Goal: Transaction & Acquisition: Book appointment/travel/reservation

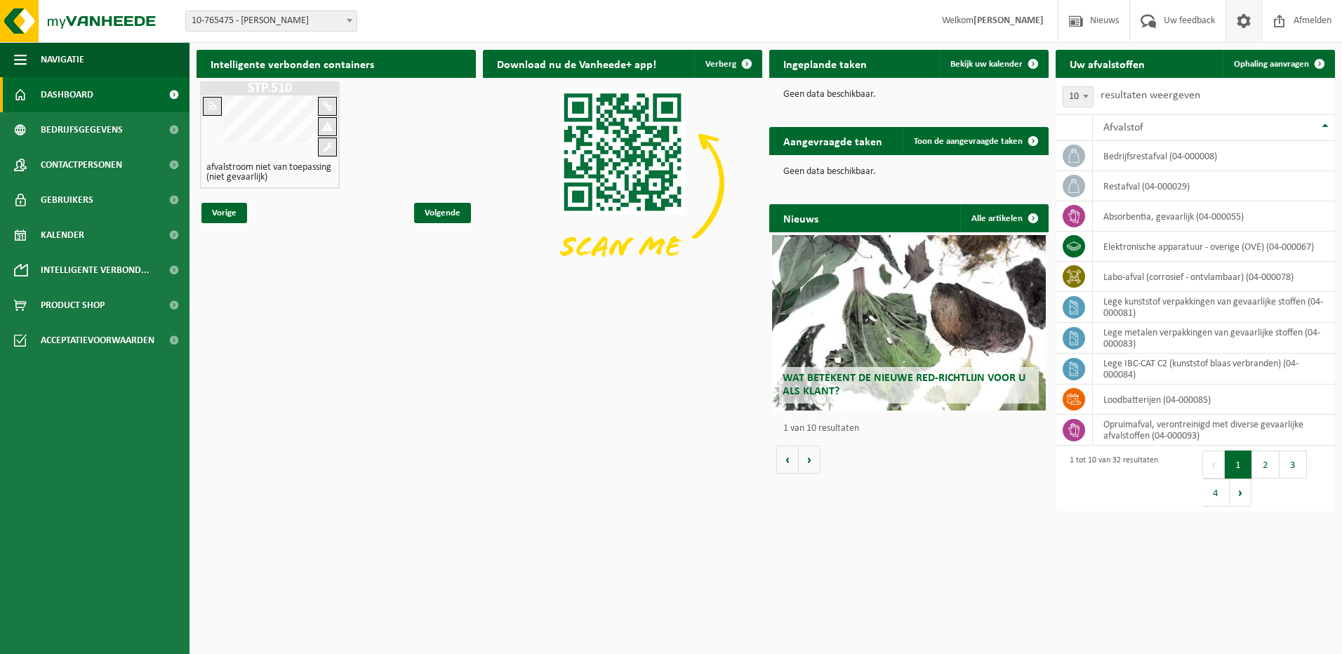
click at [1243, 20] on span at bounding box center [1243, 20] width 21 height 41
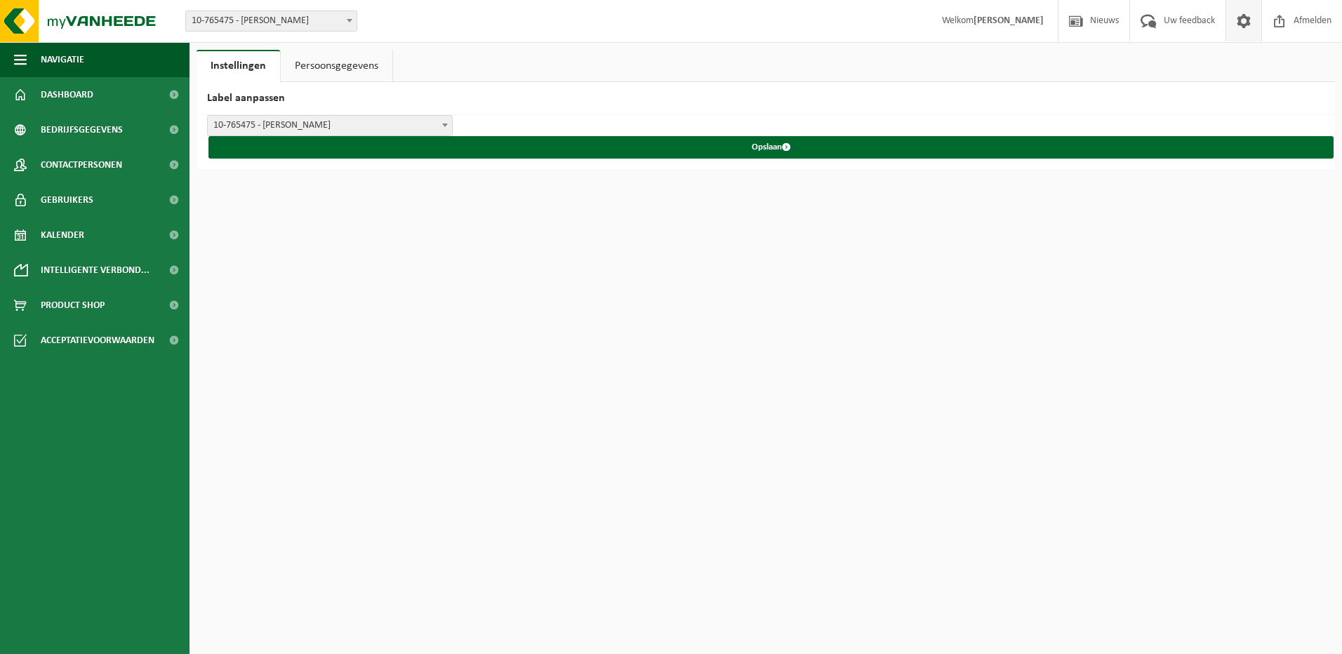
click at [365, 65] on link "Persoonsgegevens" at bounding box center [337, 66] width 112 height 32
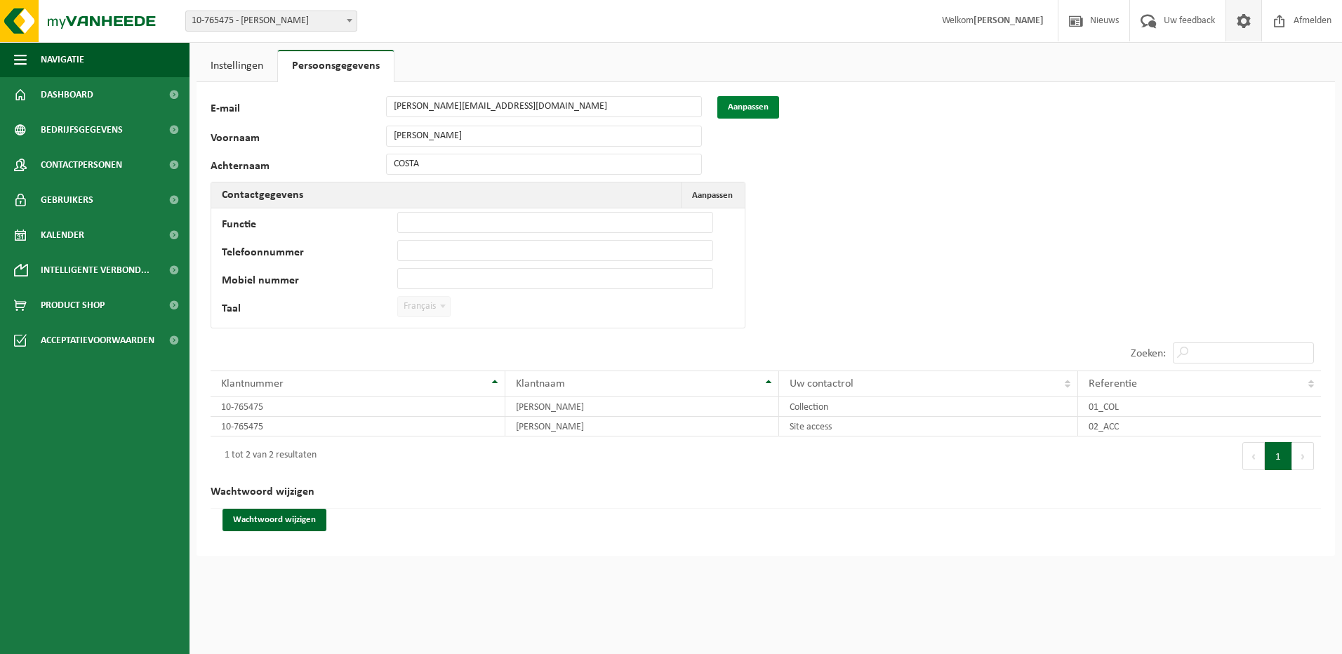
click at [734, 111] on button "Aanpassen" at bounding box center [748, 107] width 62 height 22
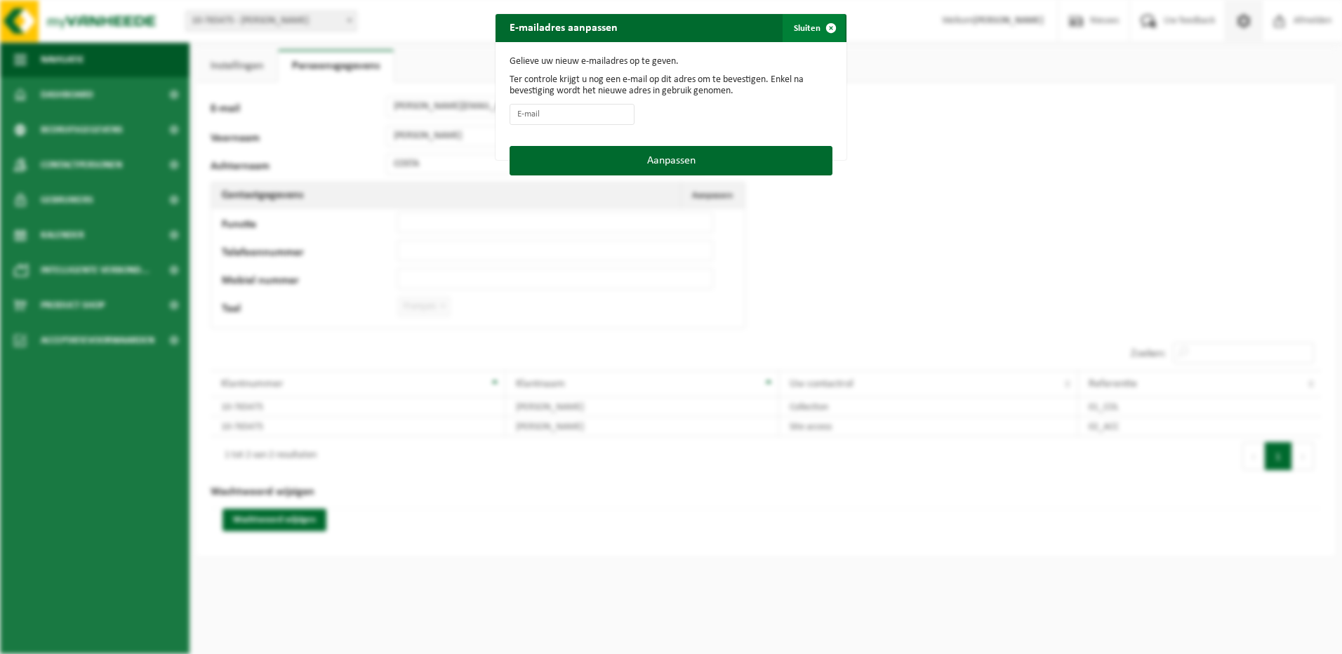
click at [825, 27] on span "button" at bounding box center [831, 28] width 28 height 28
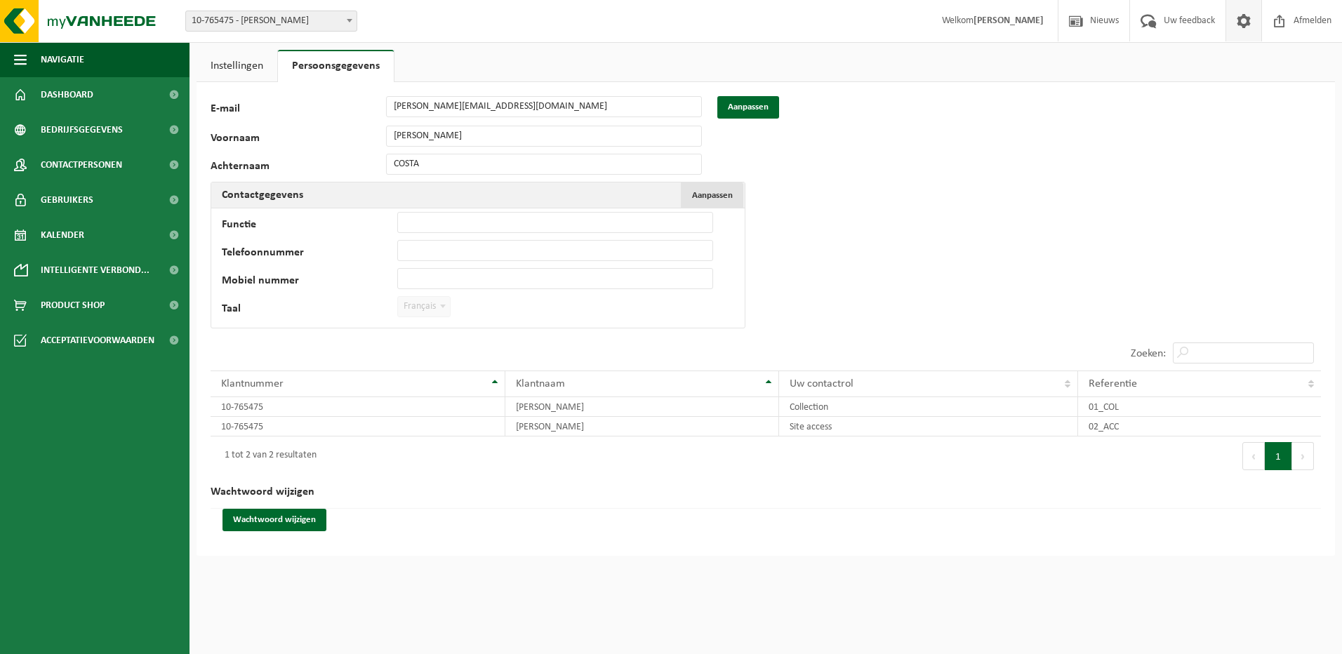
click at [723, 192] on span "Aanpassen" at bounding box center [712, 195] width 41 height 9
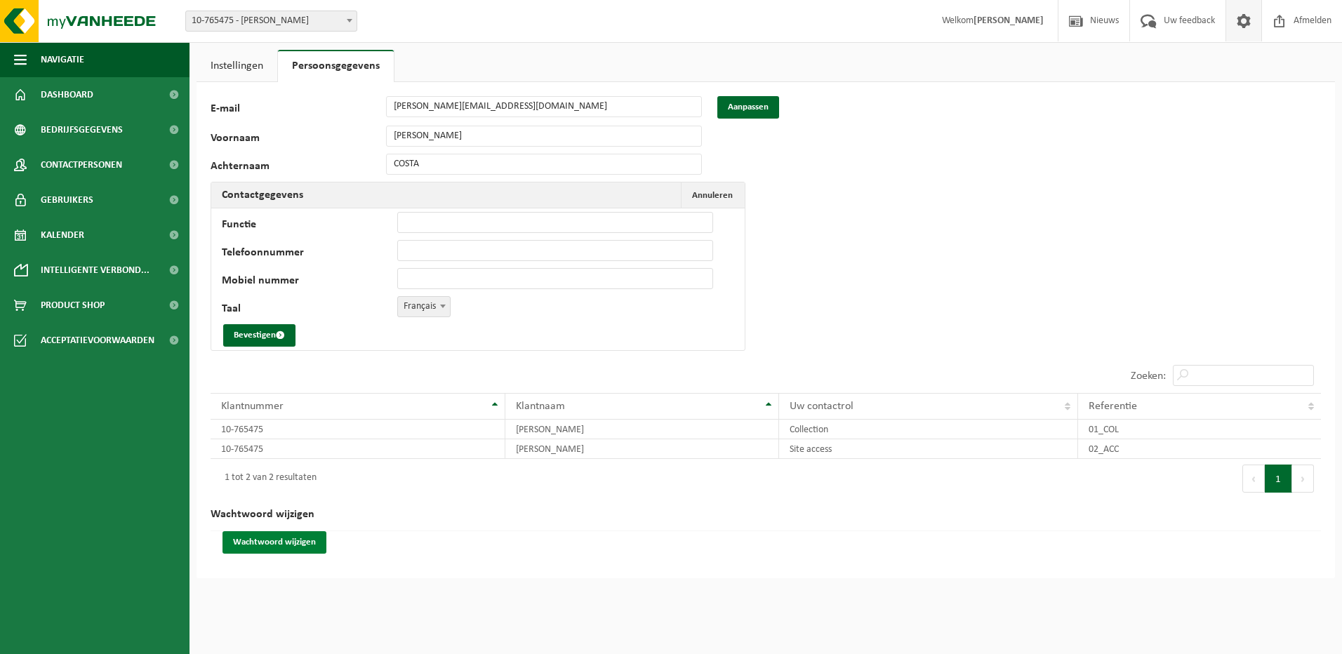
click at [298, 544] on button "Wachtwoord wijzigen" at bounding box center [275, 542] width 104 height 22
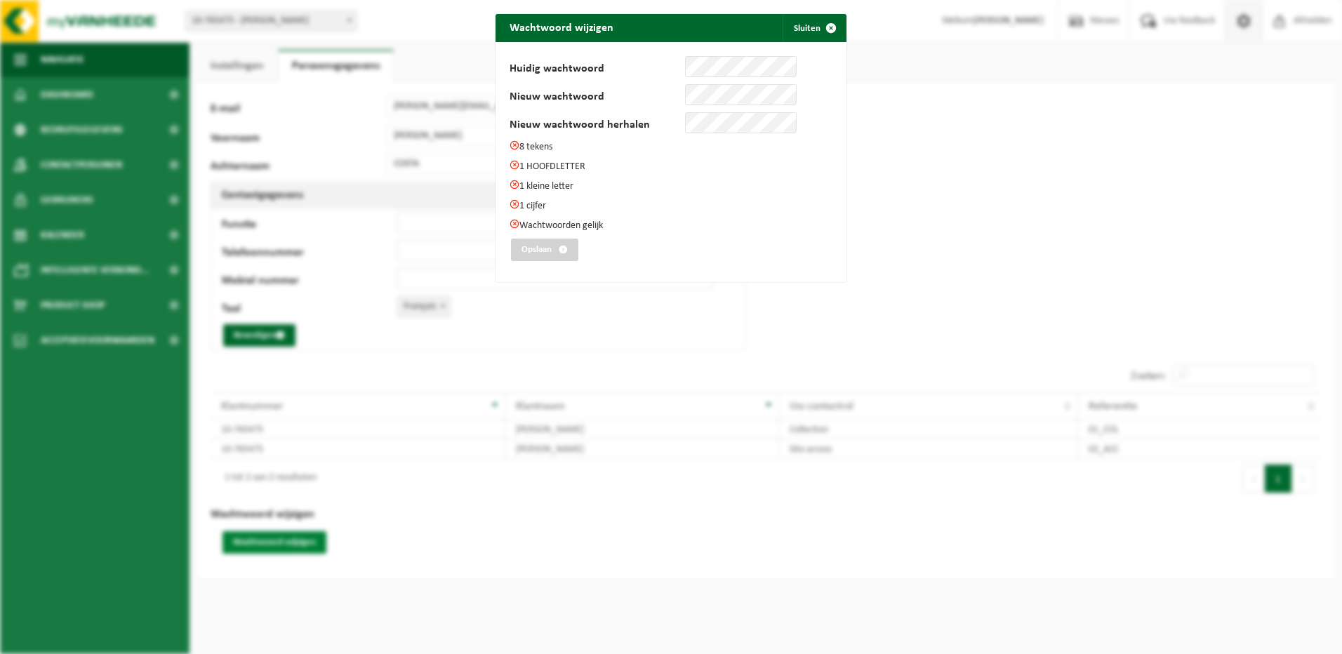
click at [298, 544] on div "Wachtwoord wijzigen Sluiten Huidig wachtwoord Nieuw wachtwoord Nieuw wachtwoord…" at bounding box center [671, 327] width 1342 height 654
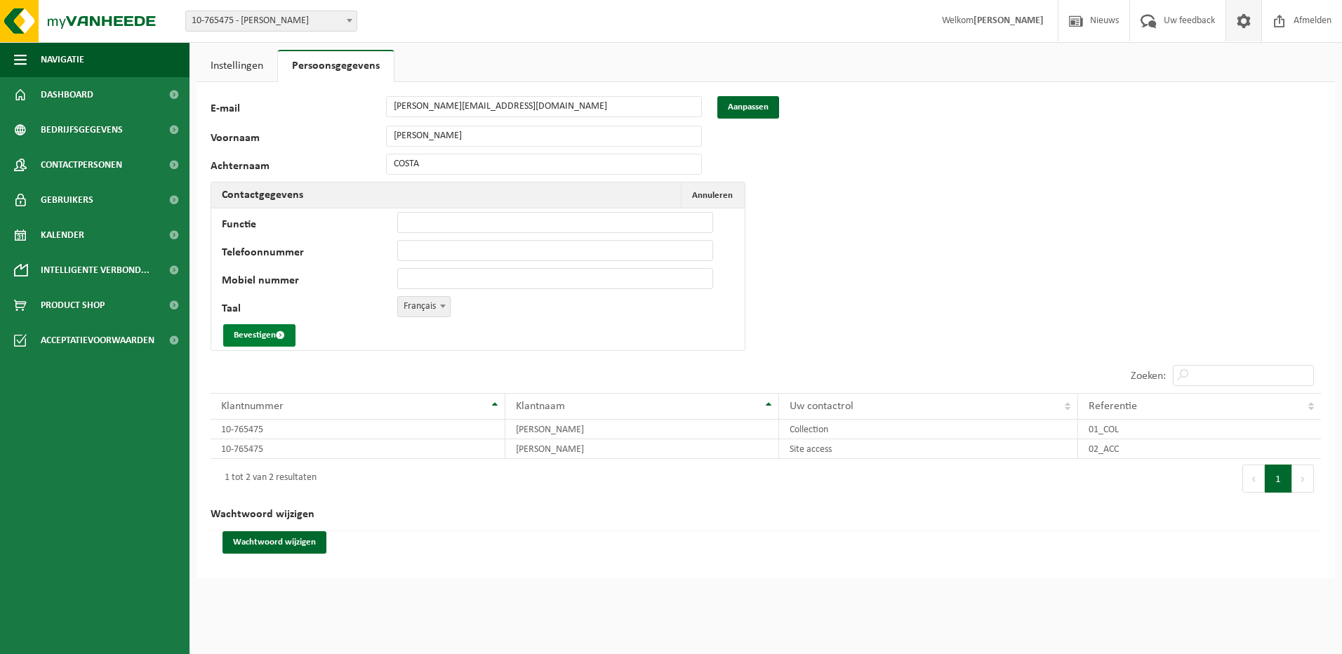
click at [271, 337] on button "Bevestigen" at bounding box center [259, 335] width 72 height 22
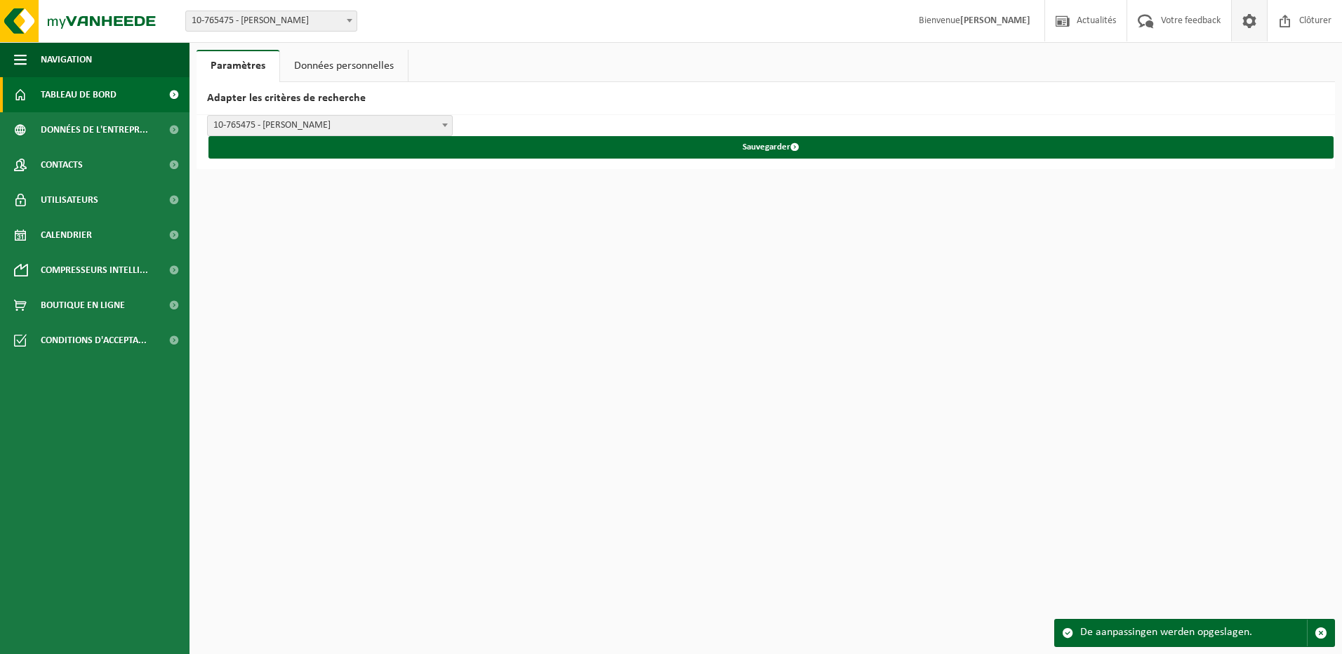
click at [99, 84] on span "Tableau de bord" at bounding box center [79, 94] width 76 height 35
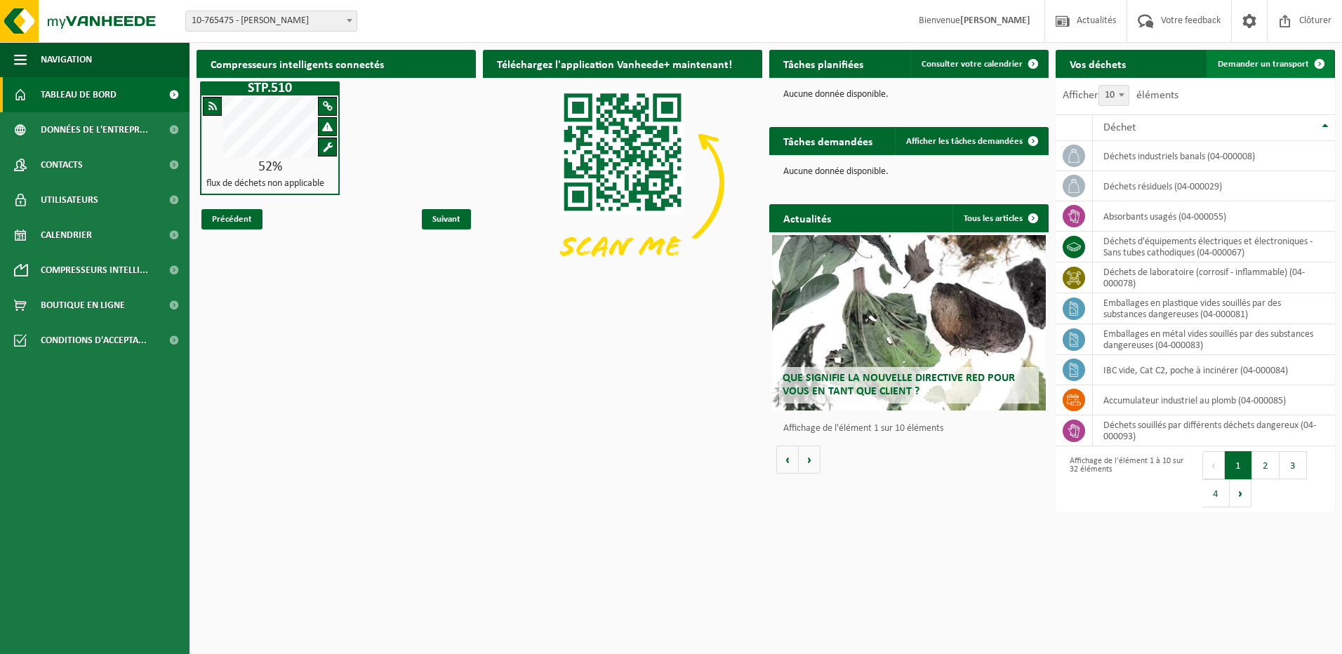
click at [1283, 63] on span "Demander un transport" at bounding box center [1263, 64] width 91 height 9
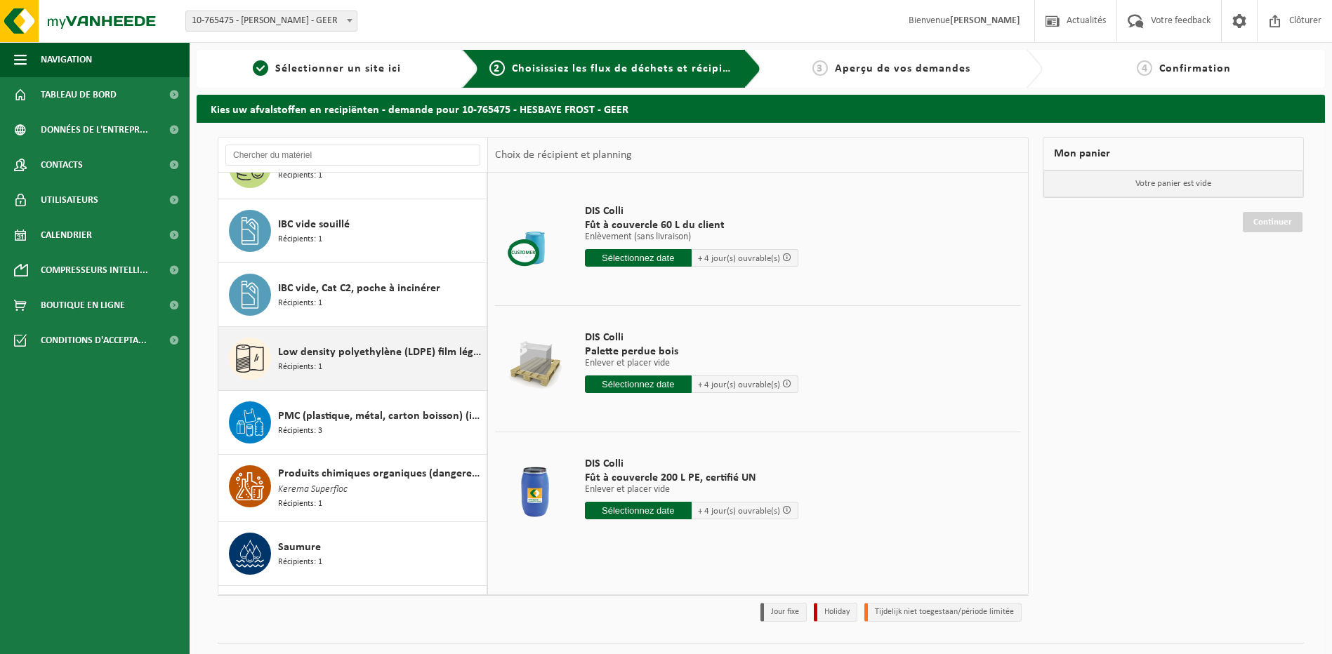
scroll to position [1544, 0]
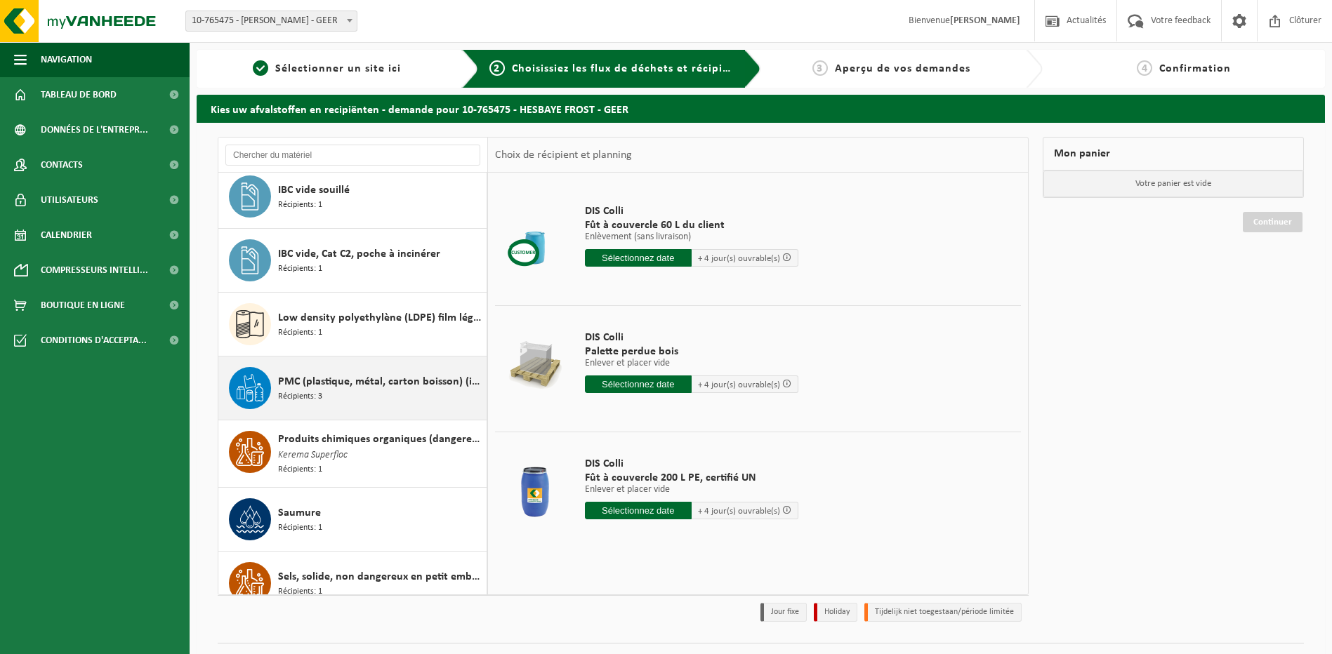
click at [321, 386] on span "PMC (plastique, métal, carton boisson) (industriel)" at bounding box center [380, 381] width 205 height 17
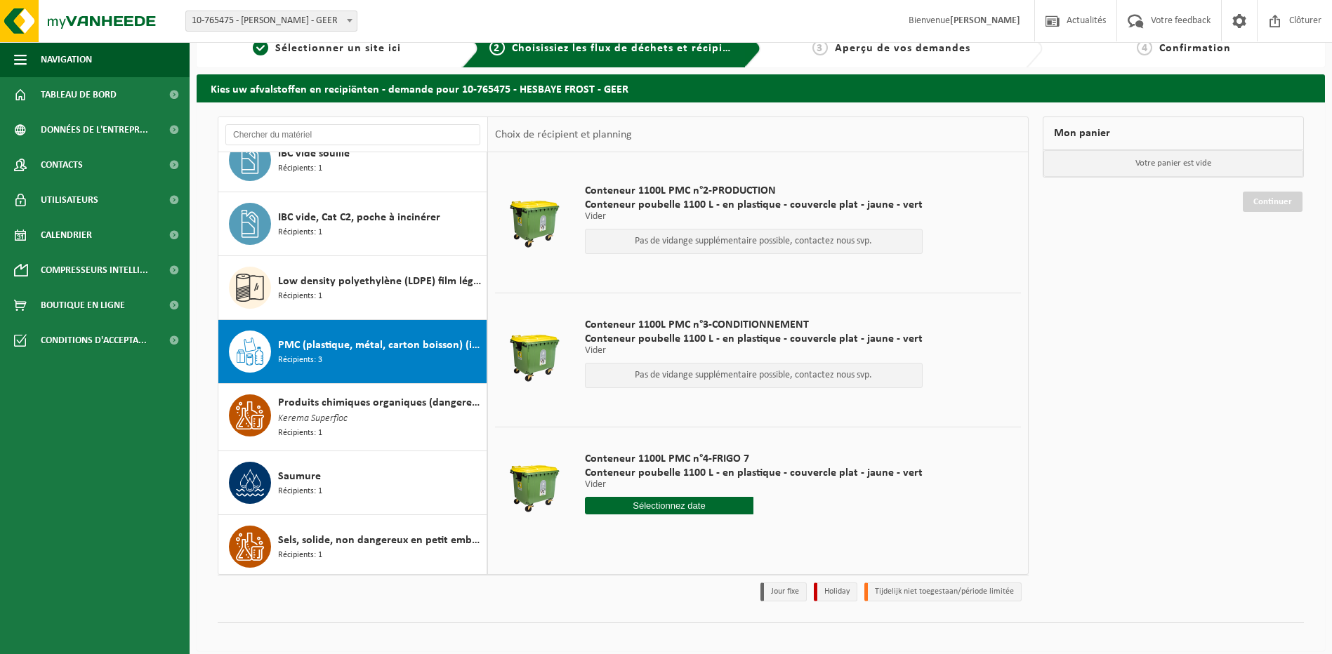
scroll to position [32, 0]
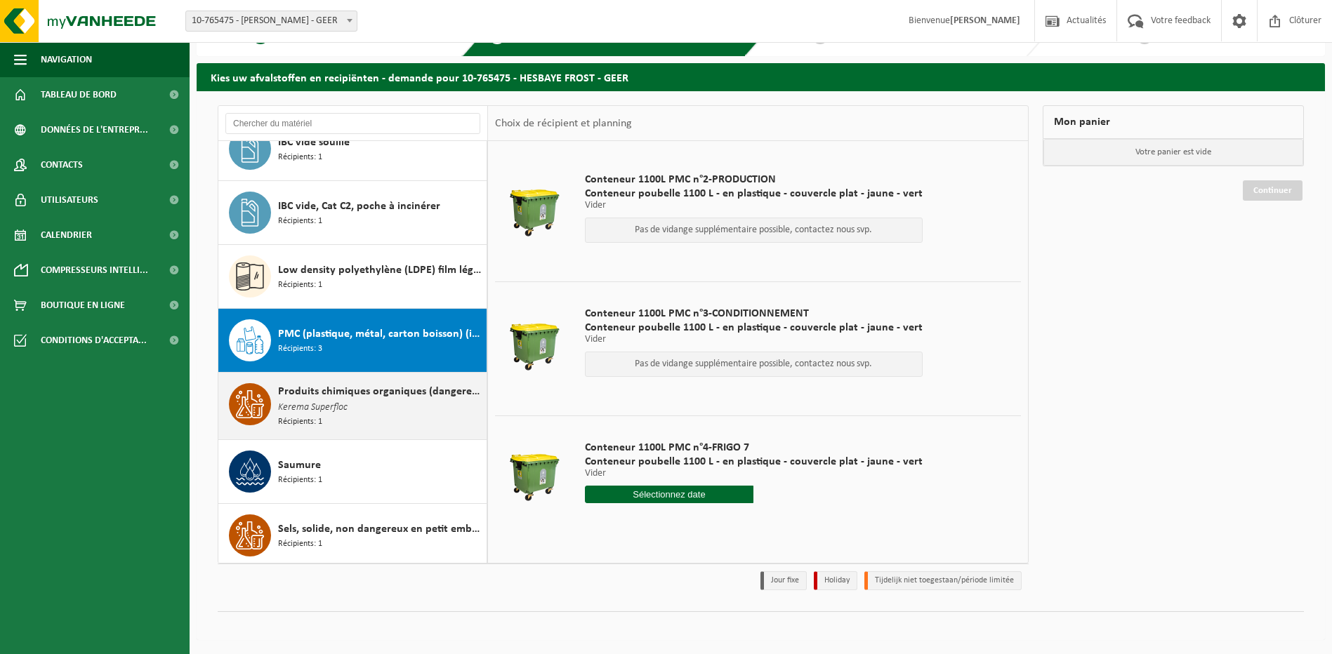
click at [317, 394] on span "Produits chimiques organiques (dangereux) en petit emballage" at bounding box center [380, 391] width 205 height 17
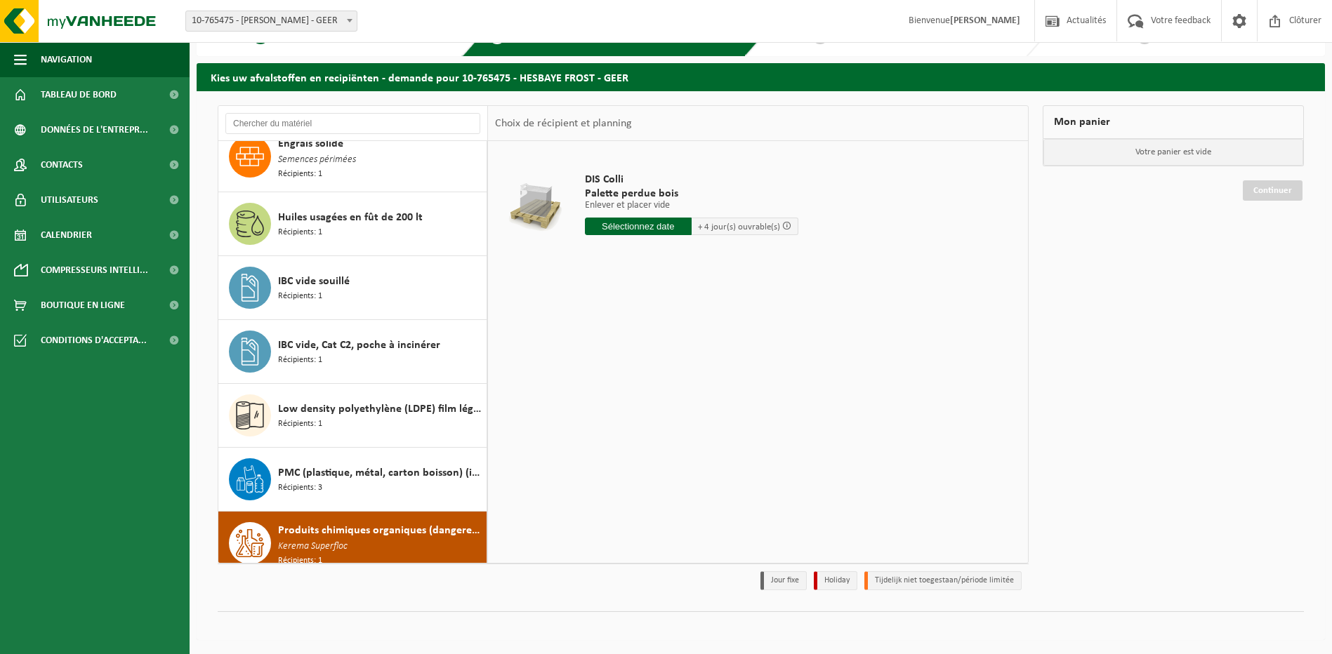
scroll to position [1420, 0]
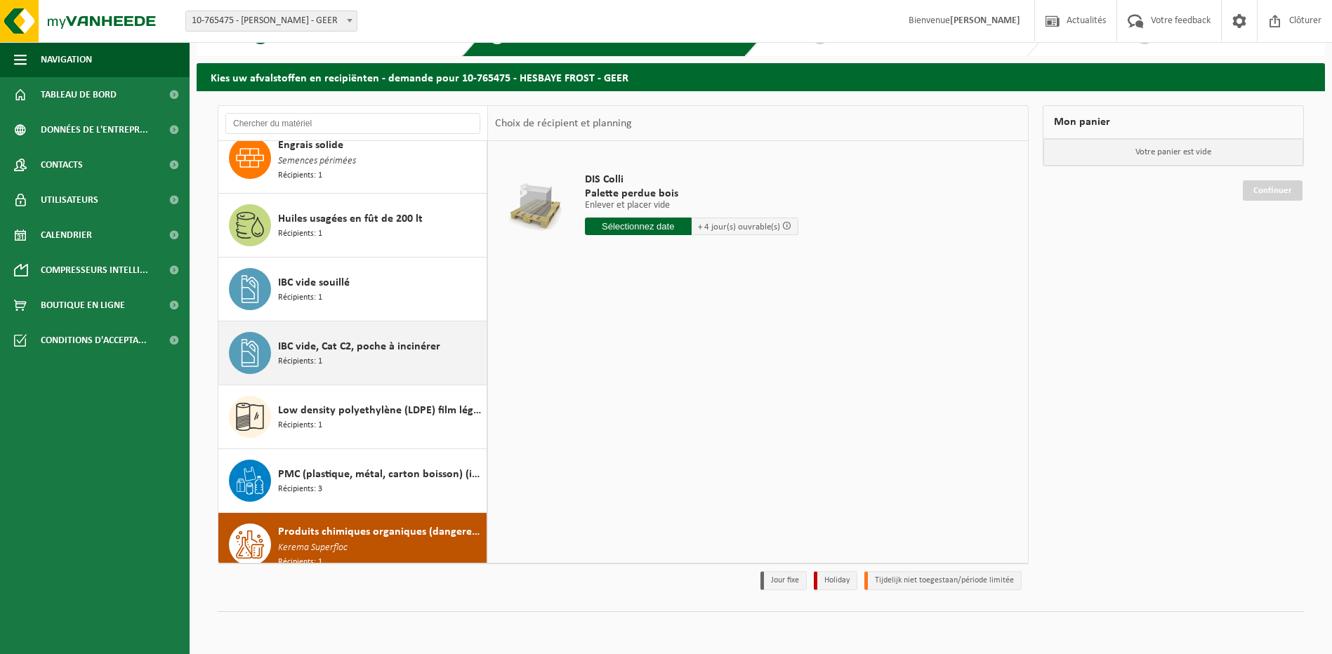
click at [310, 349] on span "IBC vide, Cat C2, poche à incinérer" at bounding box center [359, 346] width 162 height 17
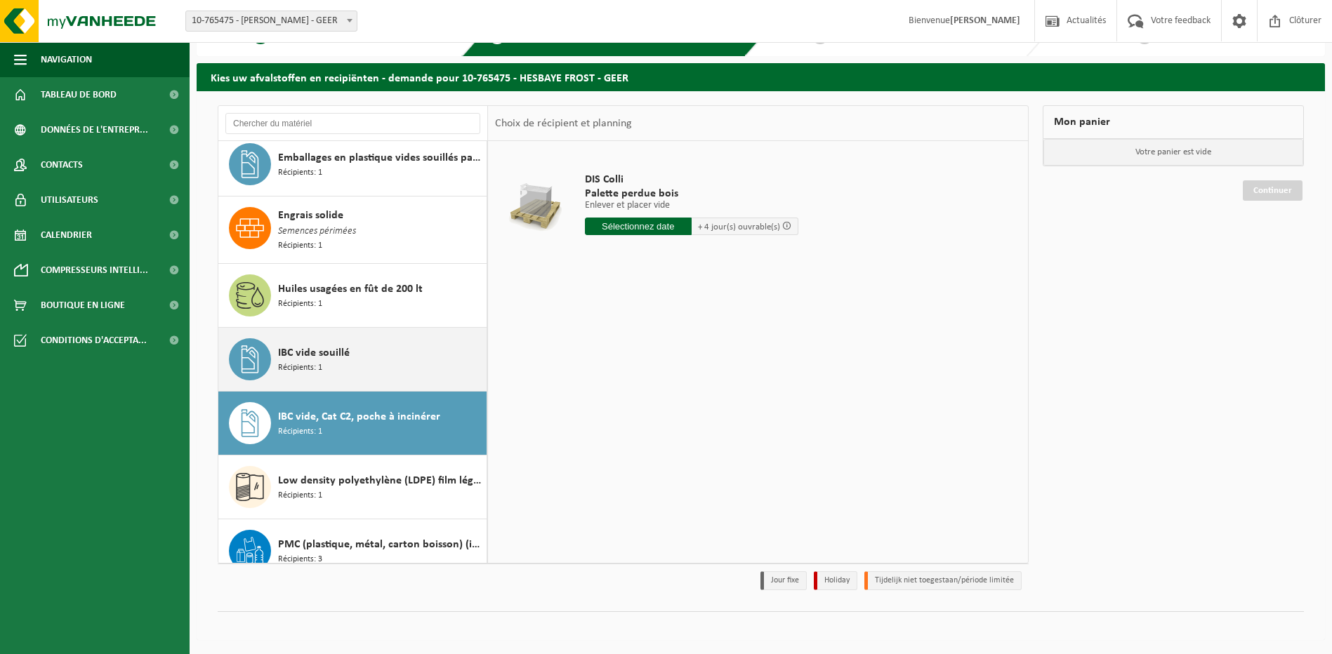
click at [320, 357] on span "IBC vide souillé" at bounding box center [314, 353] width 72 height 17
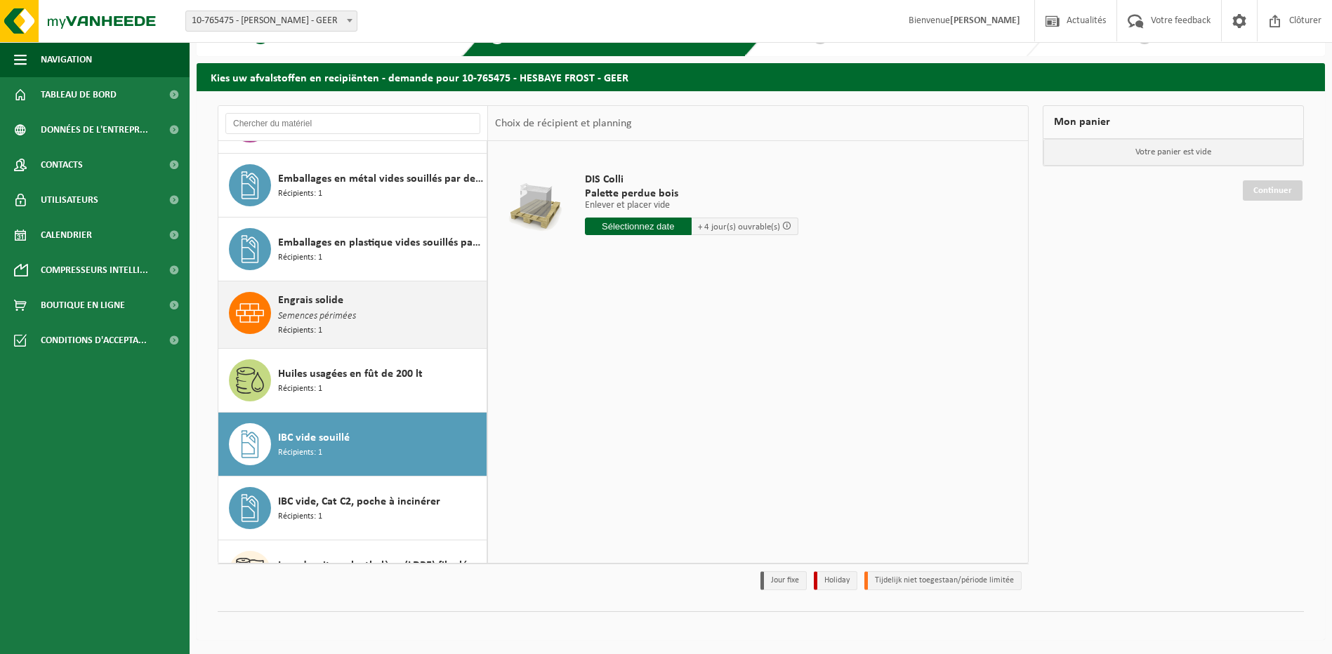
scroll to position [1254, 0]
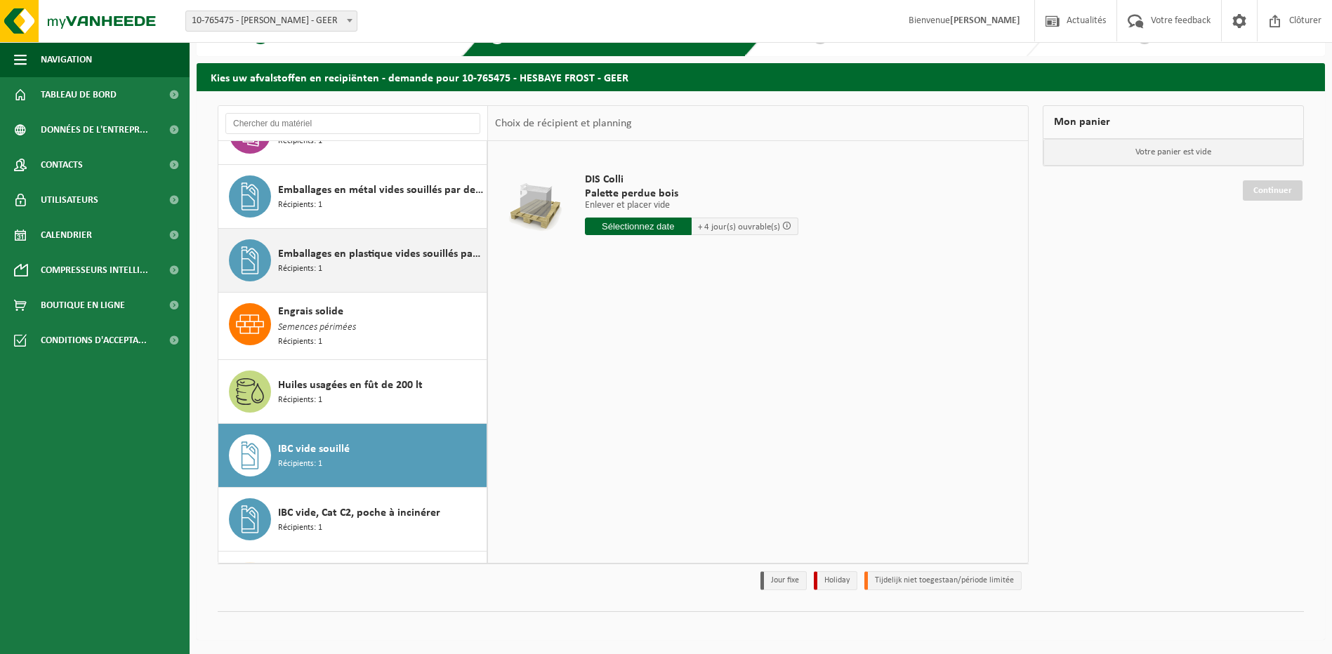
click at [321, 256] on span "Emballages en plastique vides souillés par des substances dangereuses" at bounding box center [380, 254] width 205 height 17
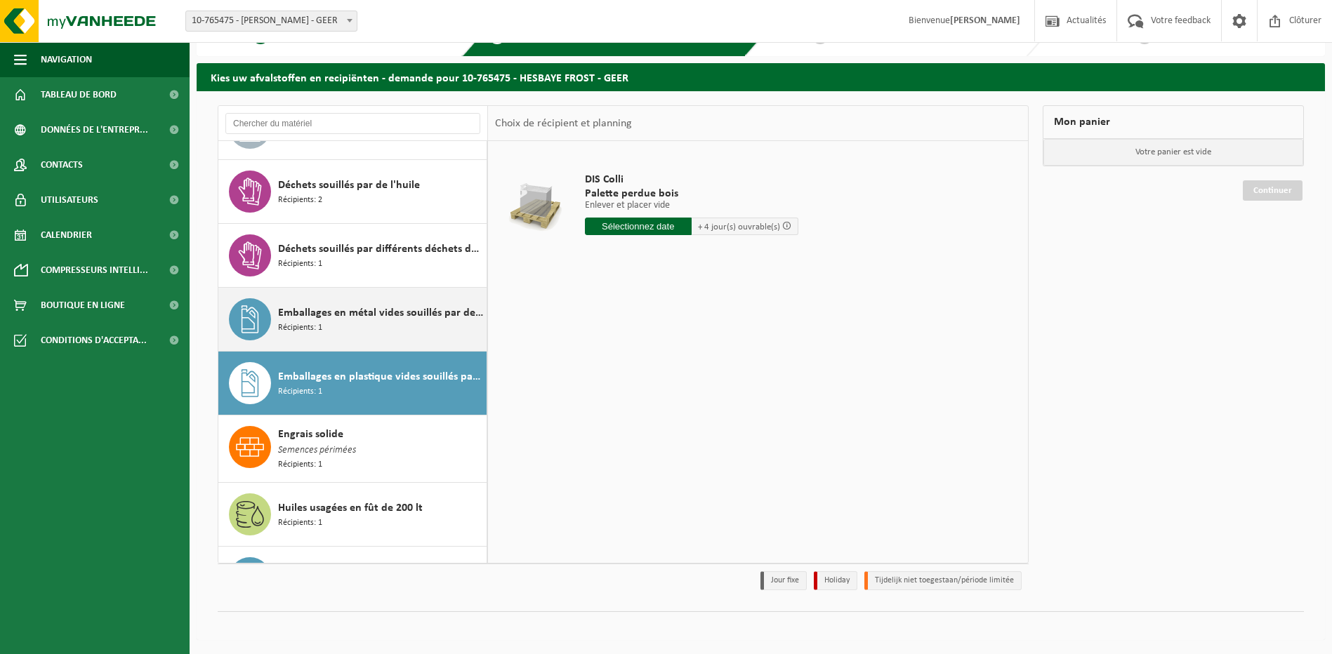
click at [331, 317] on span "Emballages en métal vides souillés par des substances dangereuses" at bounding box center [380, 313] width 205 height 17
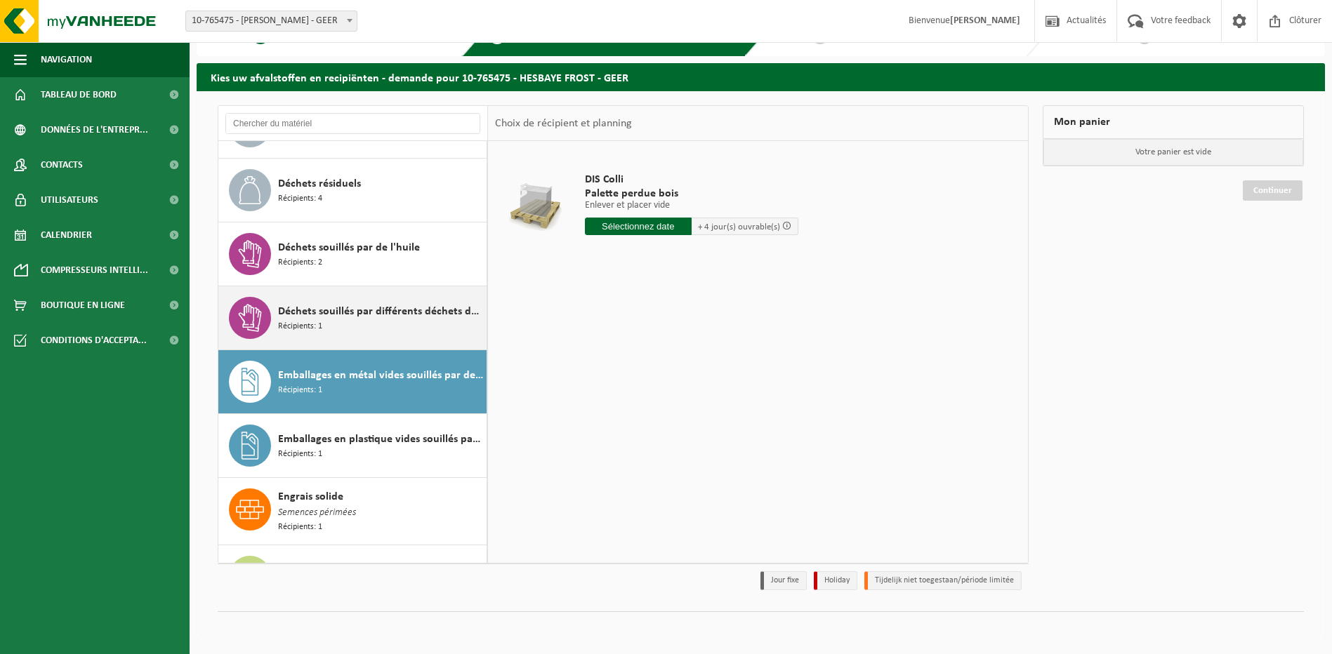
scroll to position [1067, 0]
click at [331, 314] on span "Déchets souillés par différents déchets dangereux" at bounding box center [380, 313] width 205 height 17
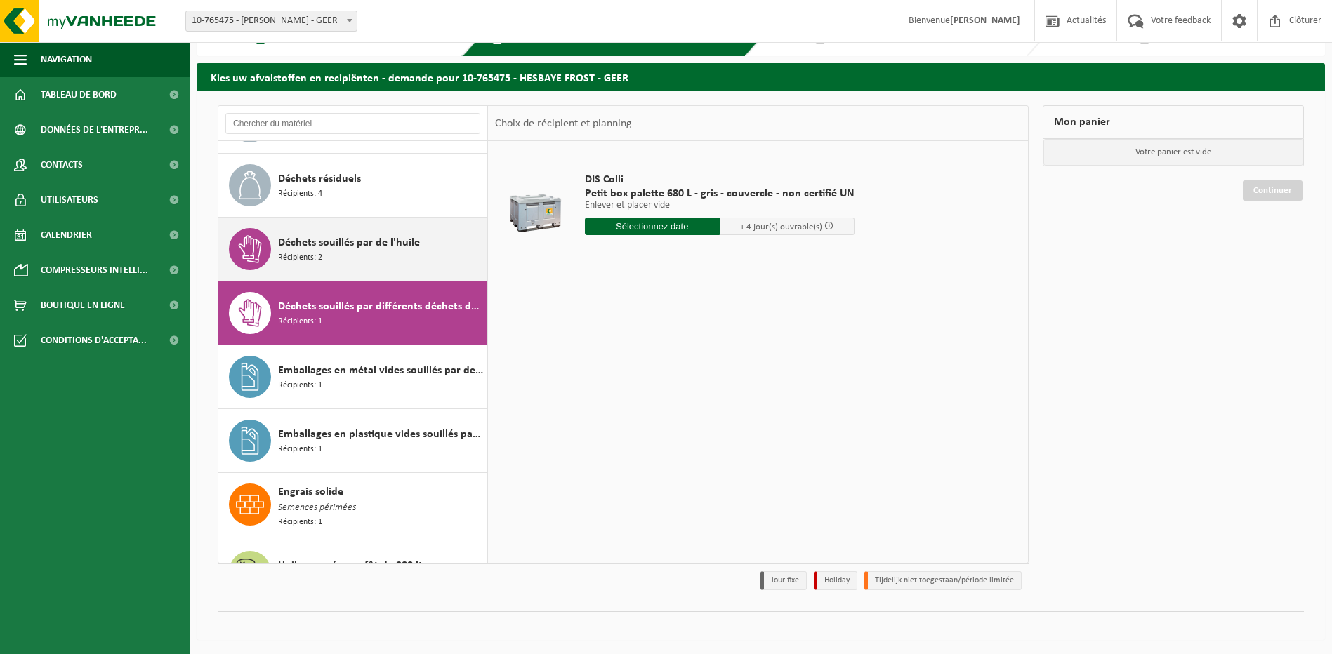
click at [319, 240] on span "Déchets souillés par de l'huile" at bounding box center [349, 242] width 142 height 17
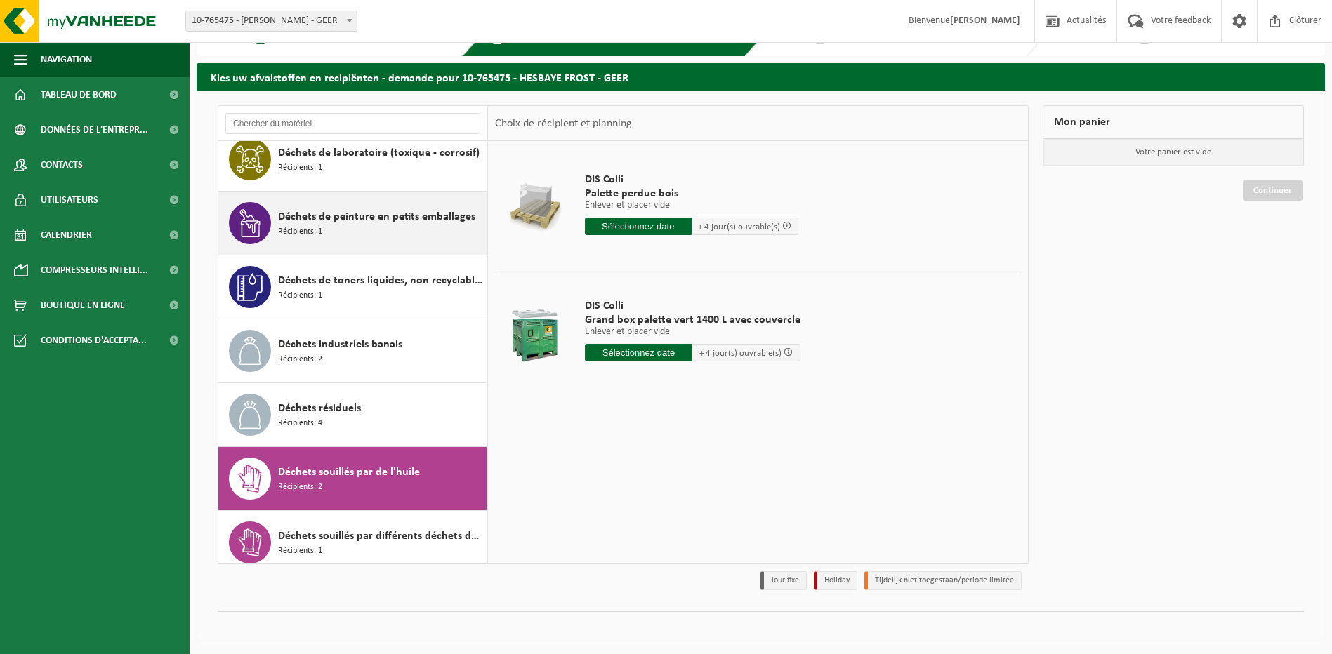
scroll to position [869, 0]
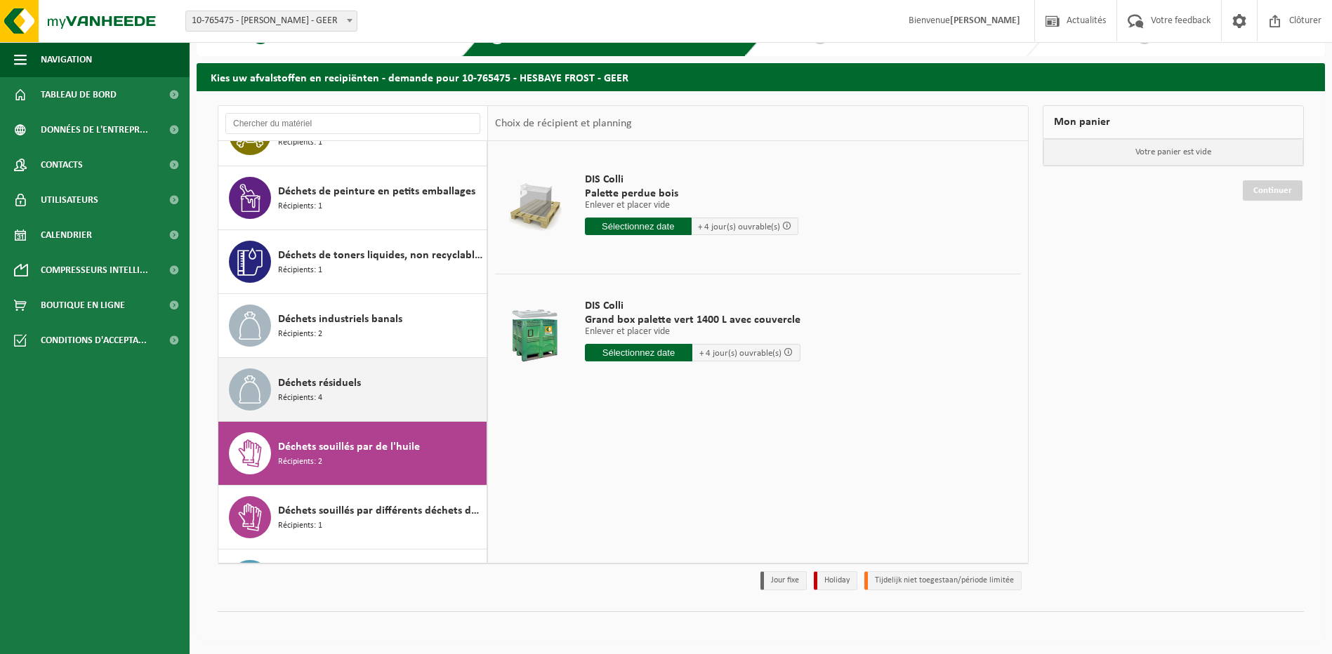
click at [329, 385] on span "Déchets résiduels" at bounding box center [319, 383] width 83 height 17
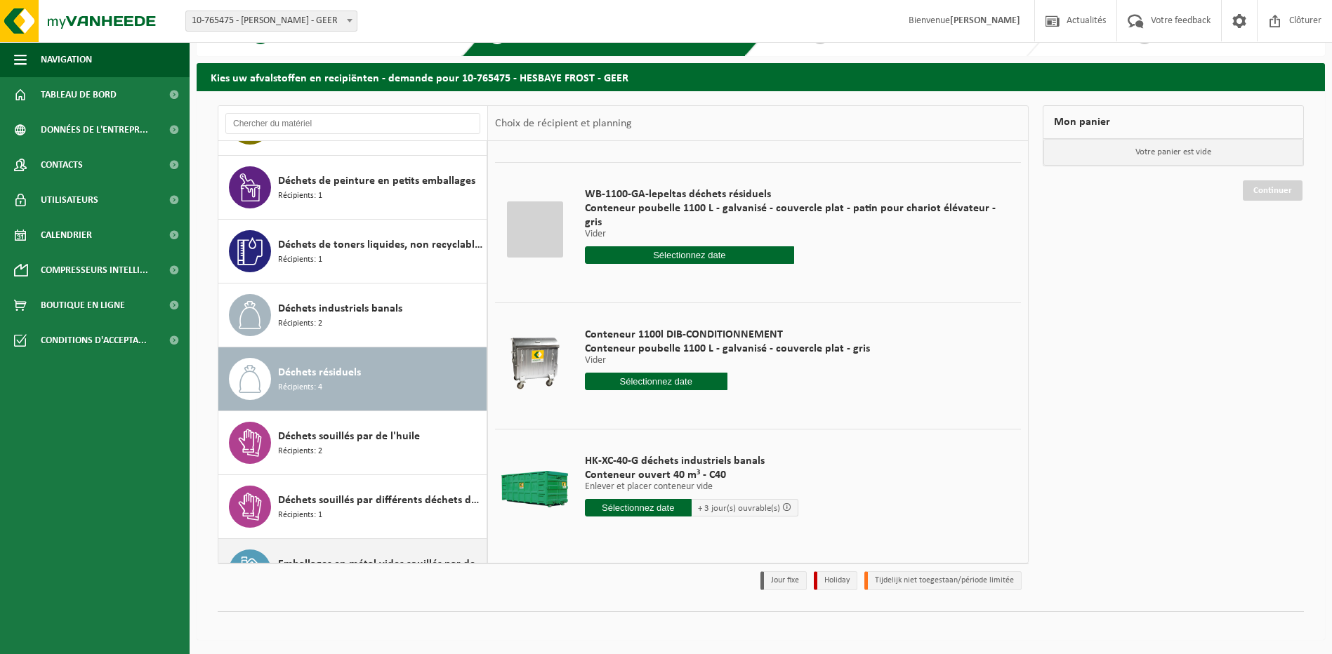
scroll to position [805, 0]
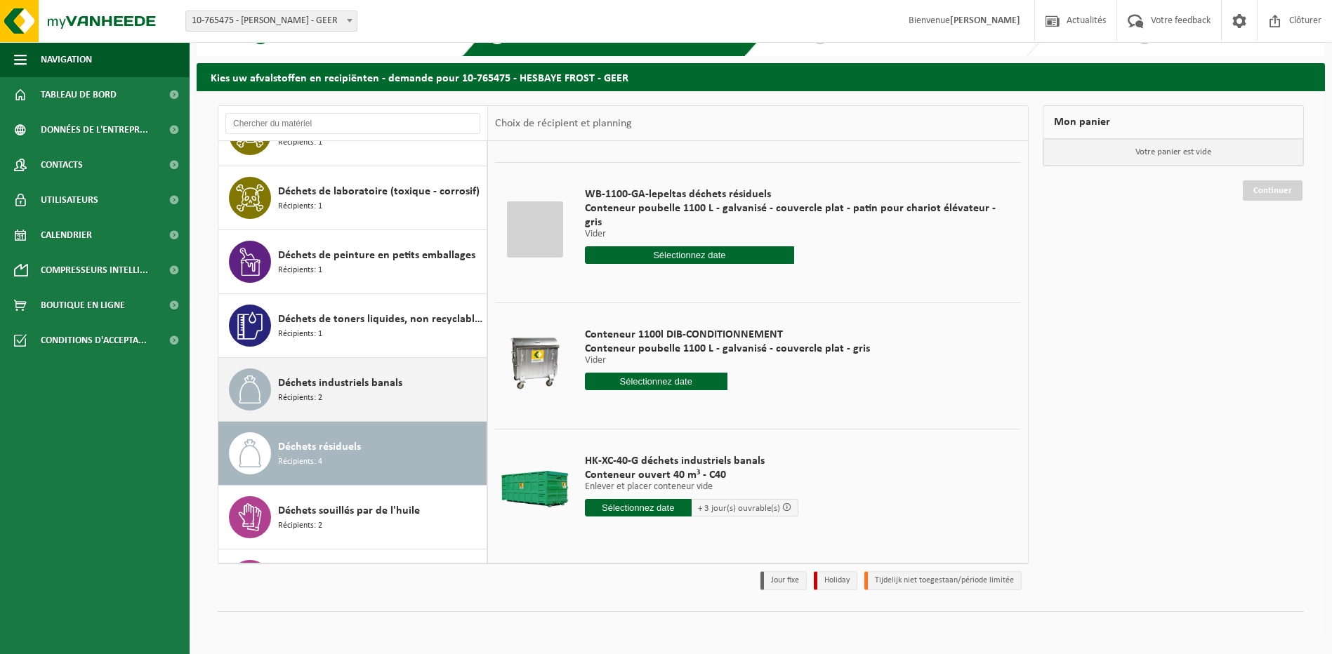
click at [358, 390] on span "Déchets industriels banals" at bounding box center [340, 383] width 124 height 17
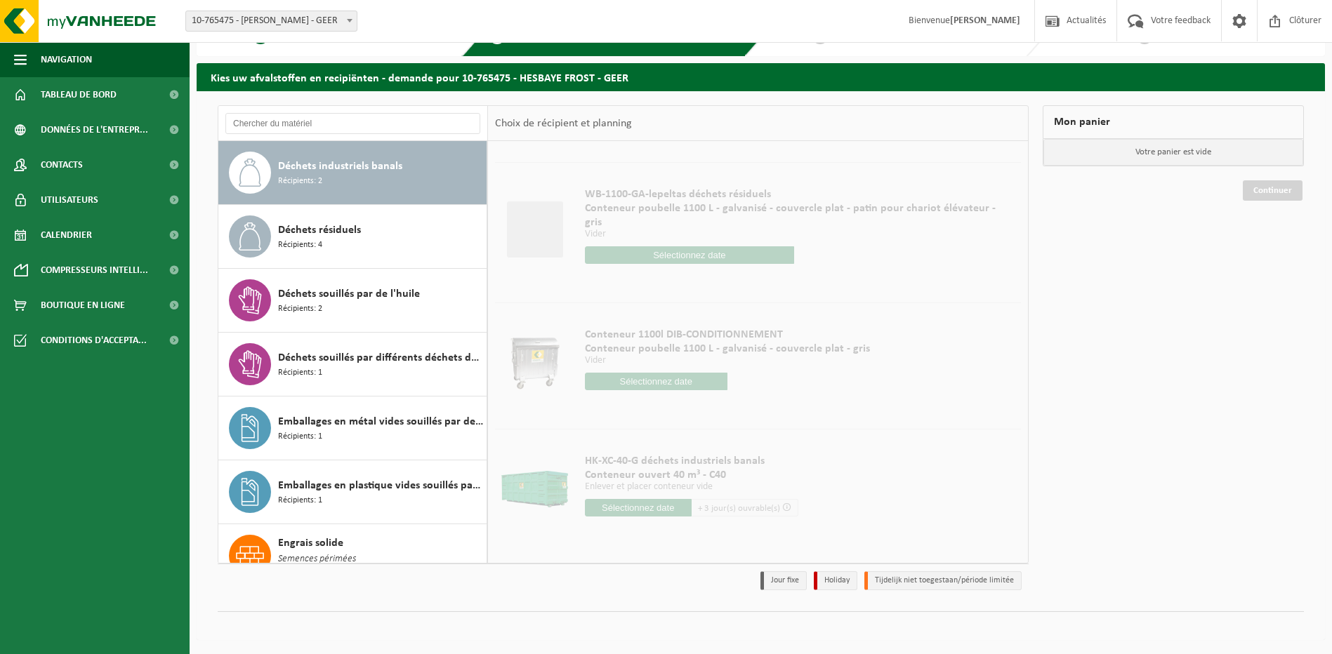
scroll to position [0, 0]
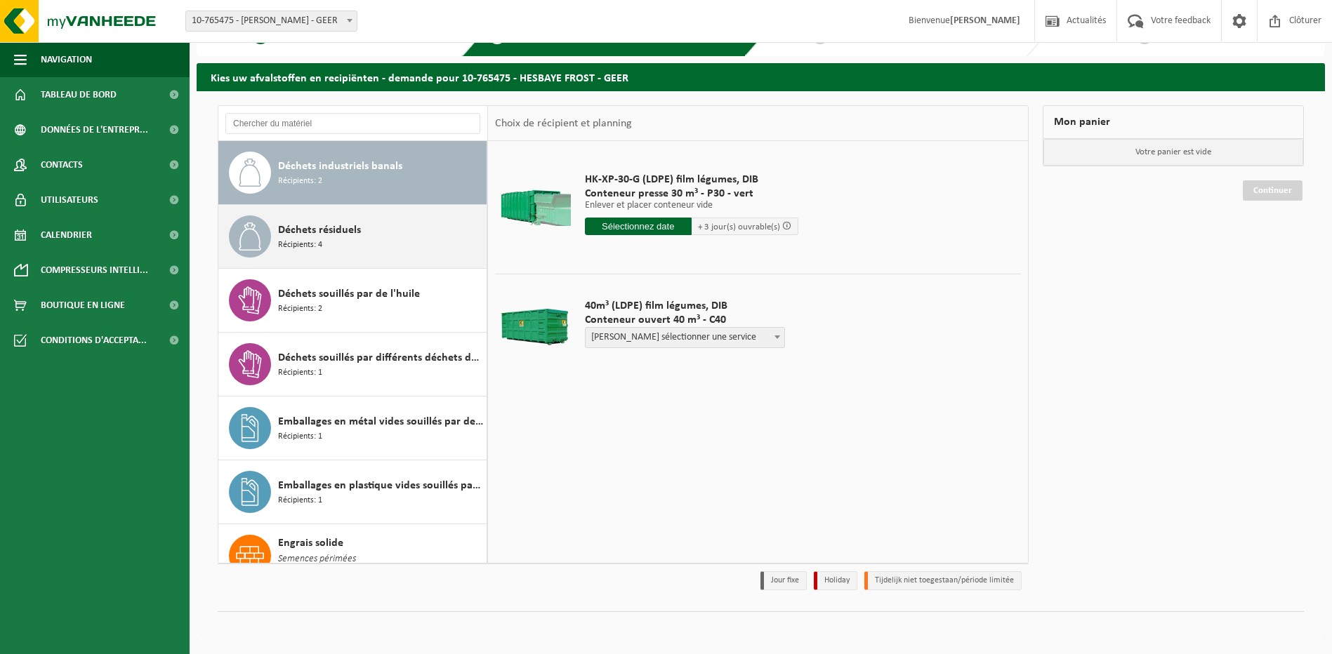
click at [322, 239] on div "Déchets résiduels Récipients: 4" at bounding box center [380, 236] width 205 height 42
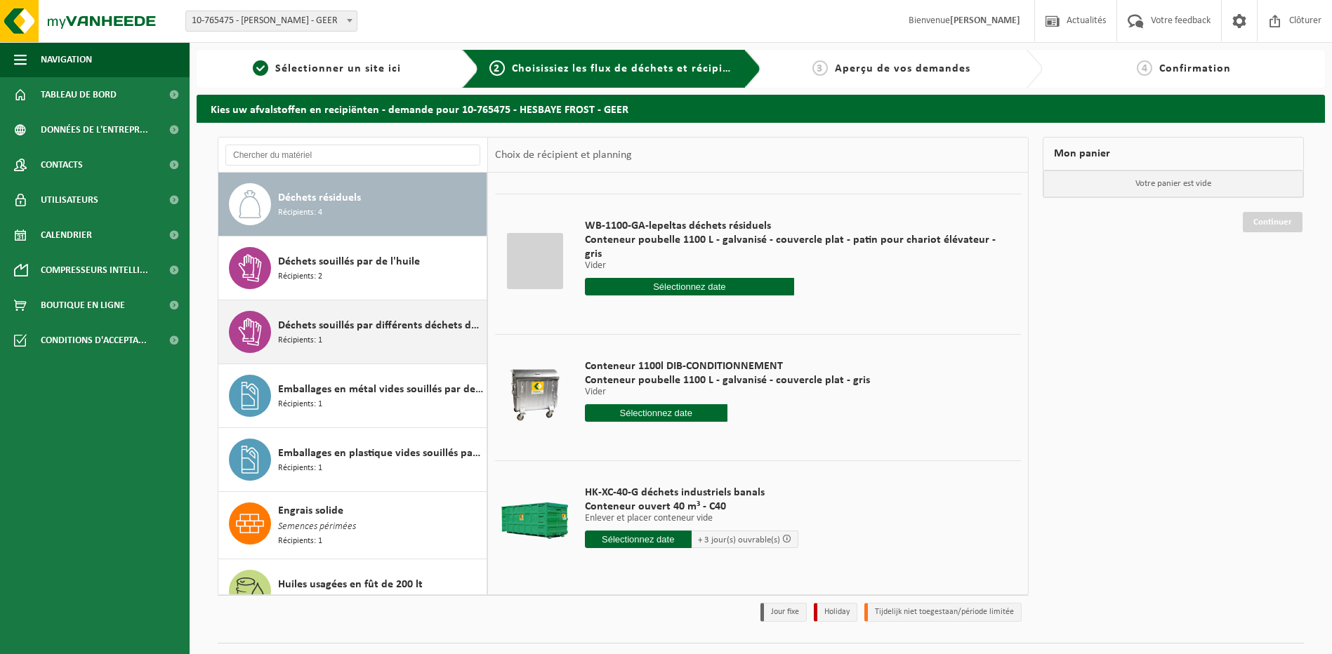
scroll to position [1016, 0]
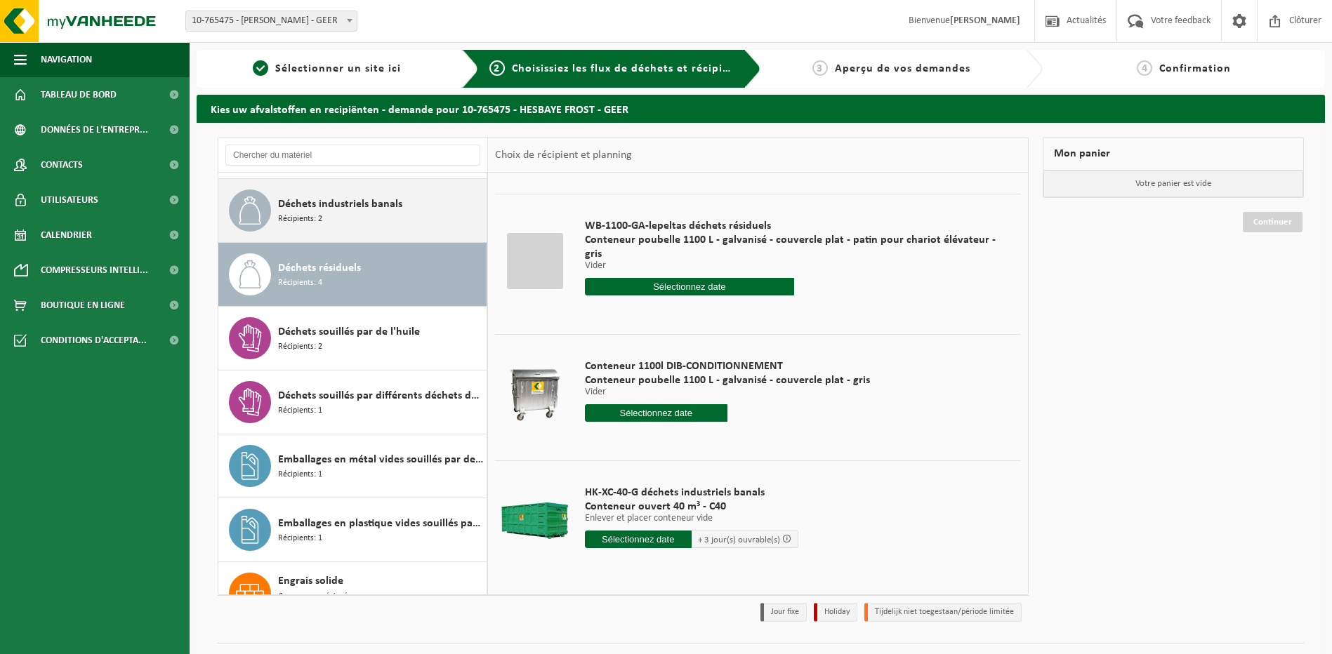
click at [333, 213] on div "Déchets industriels banals Récipients: 2" at bounding box center [380, 211] width 205 height 42
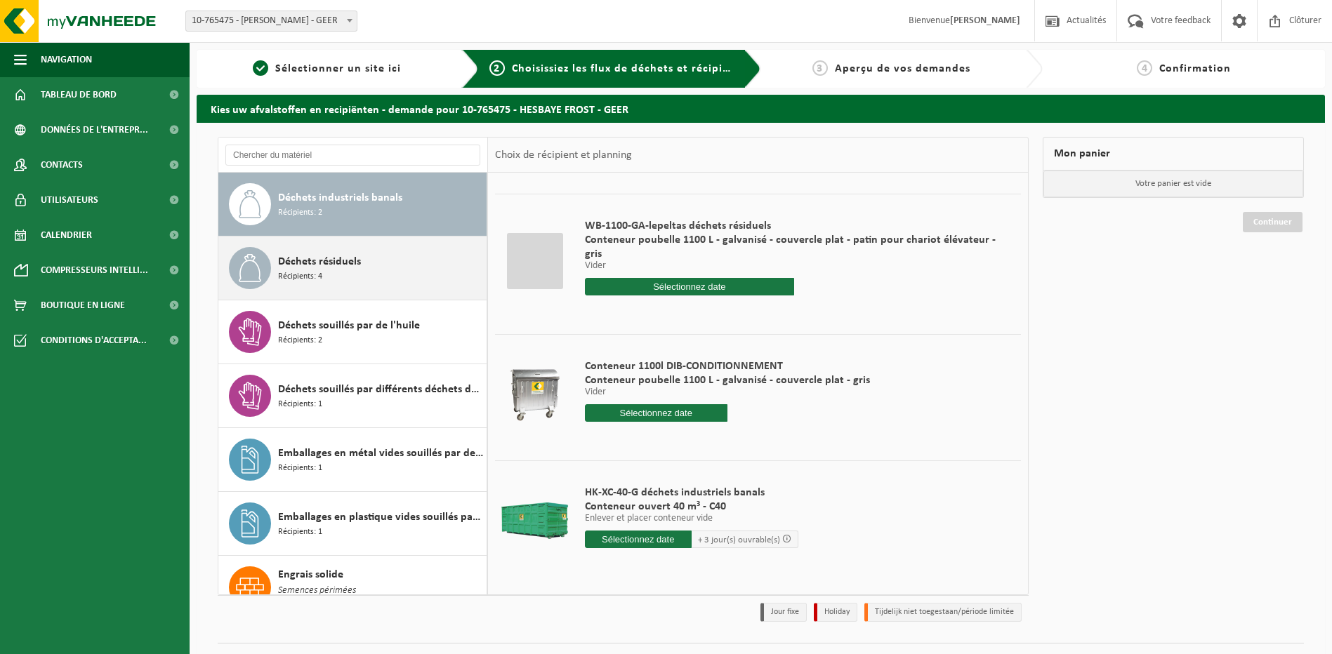
scroll to position [0, 0]
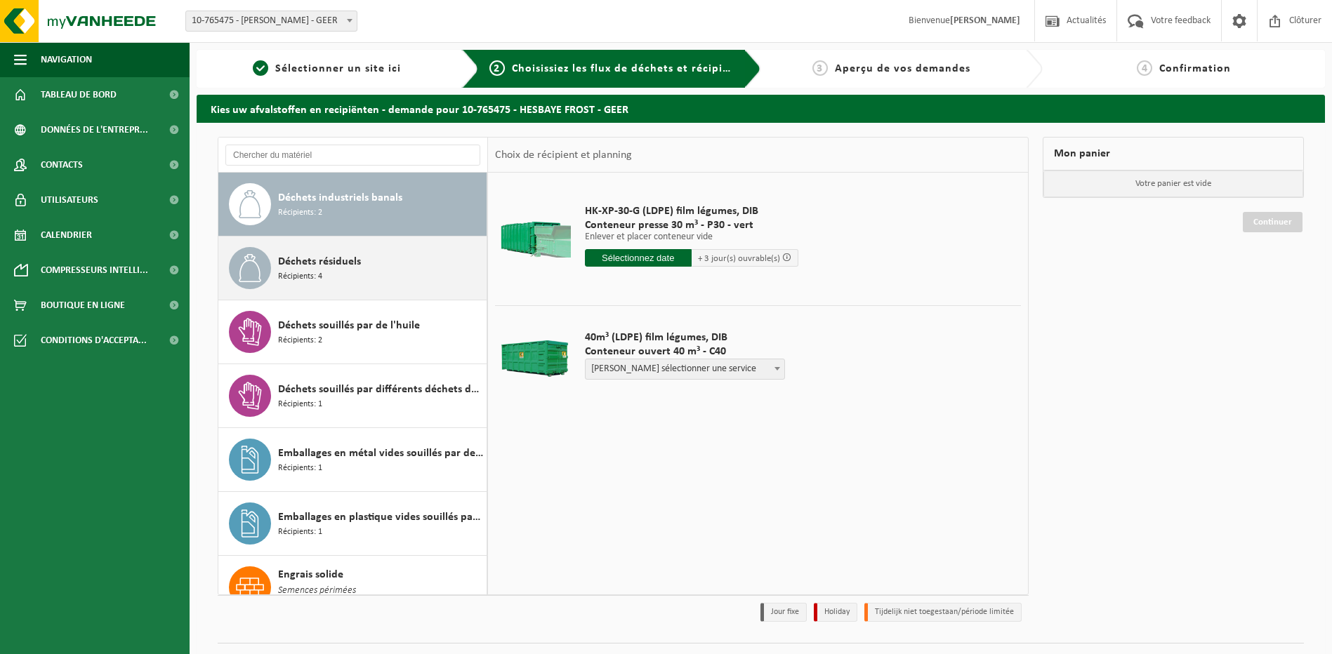
click at [337, 267] on span "Déchets résiduels" at bounding box center [319, 261] width 83 height 17
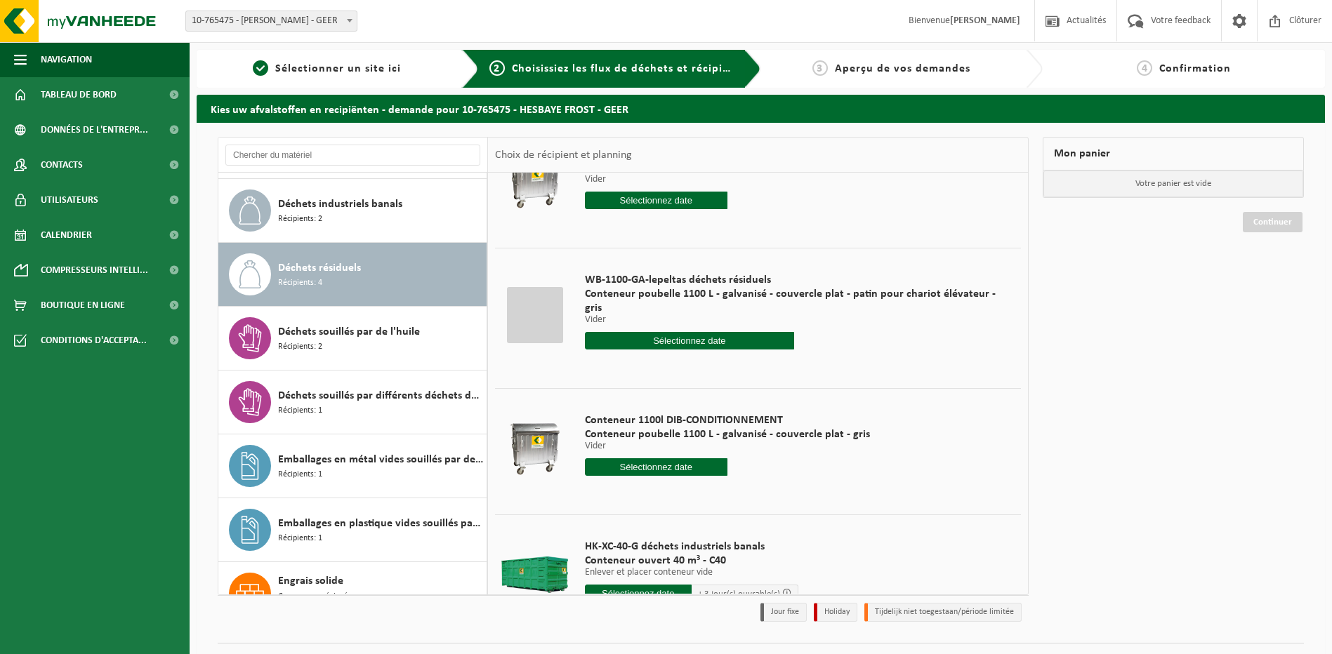
scroll to position [112, 0]
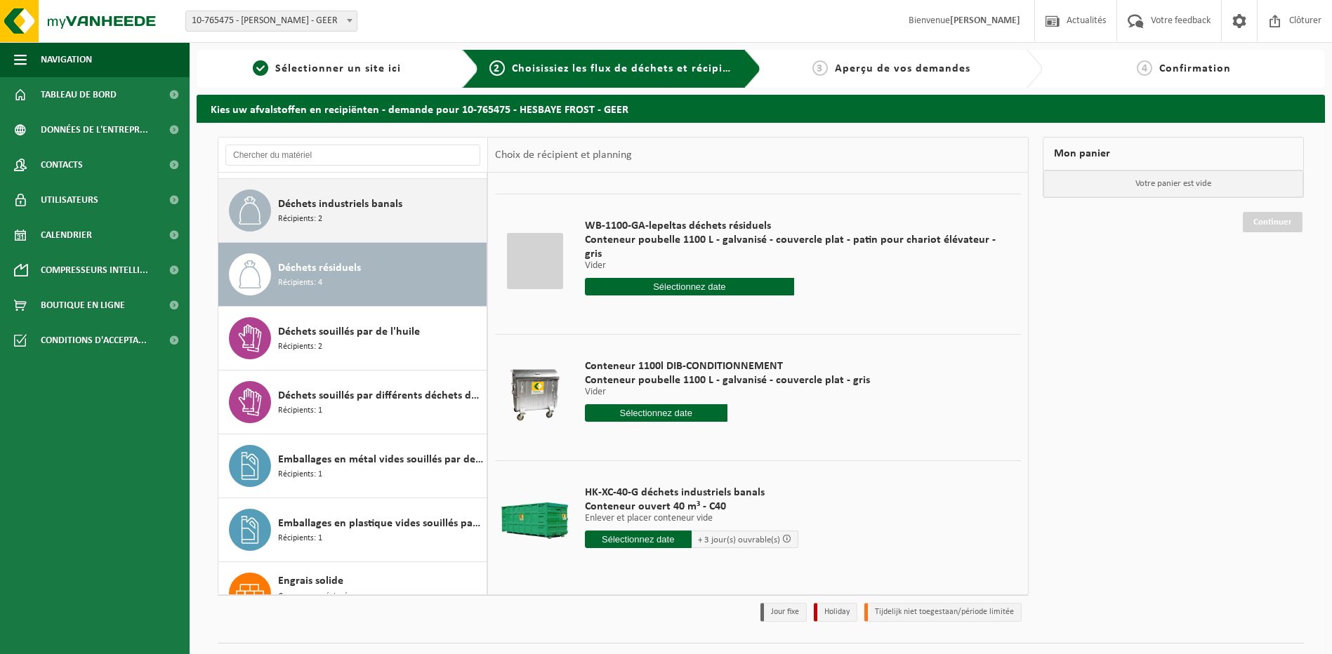
click at [326, 210] on span "Déchets industriels banals" at bounding box center [340, 204] width 124 height 17
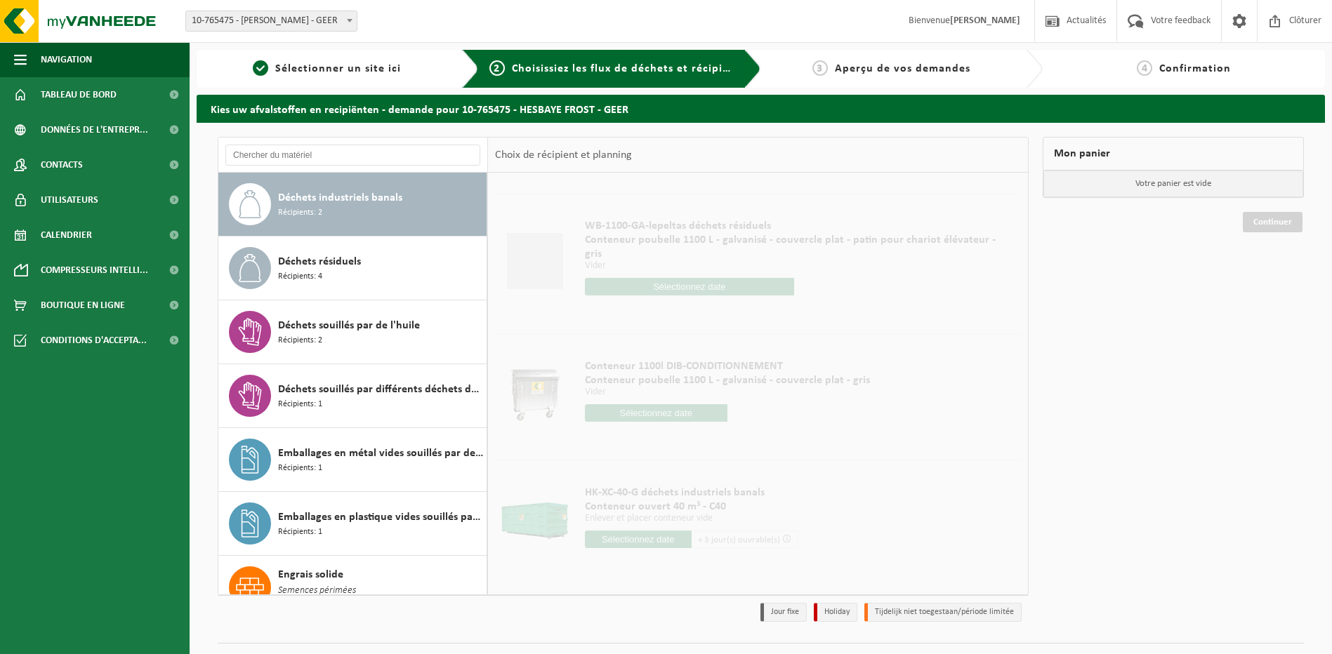
scroll to position [0, 0]
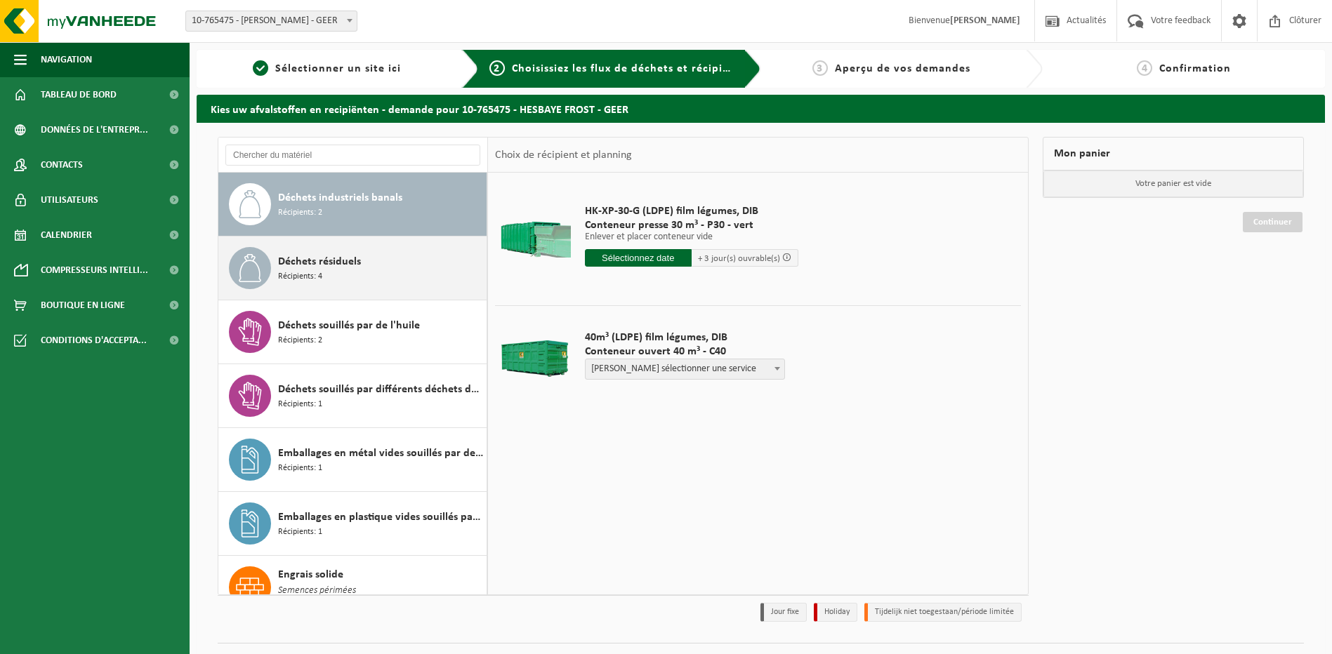
click at [317, 272] on span "Récipients: 4" at bounding box center [300, 276] width 44 height 13
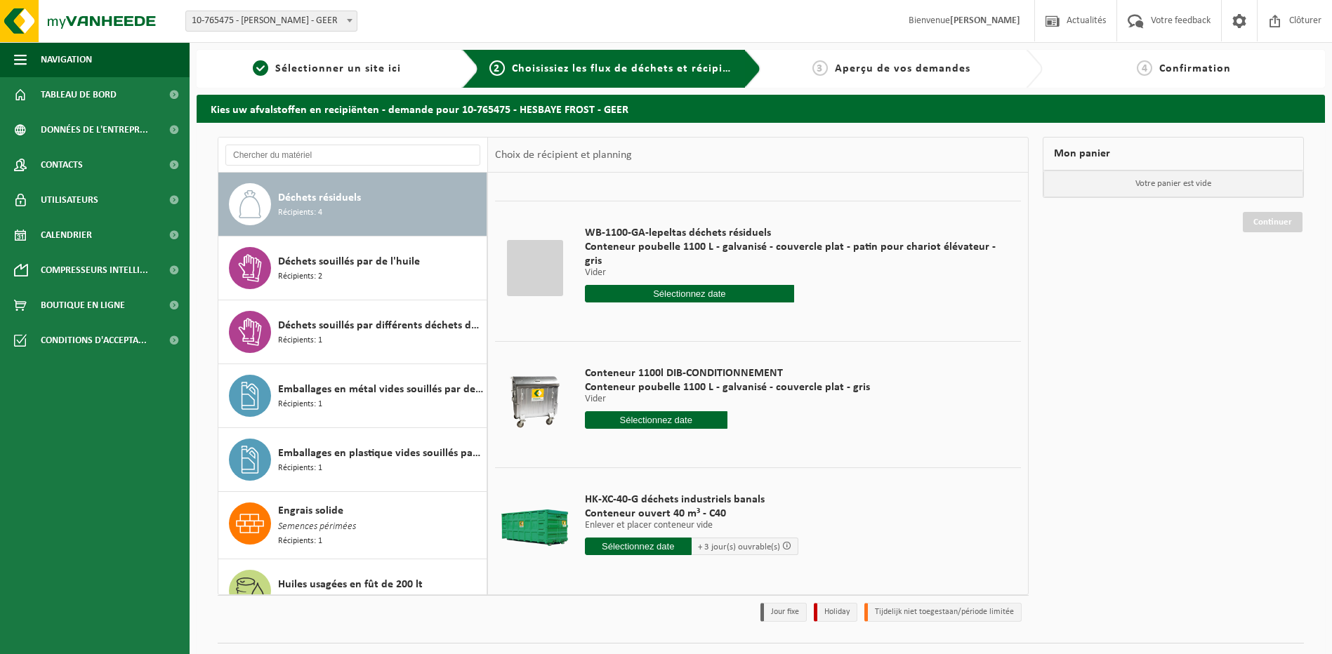
scroll to position [112, 0]
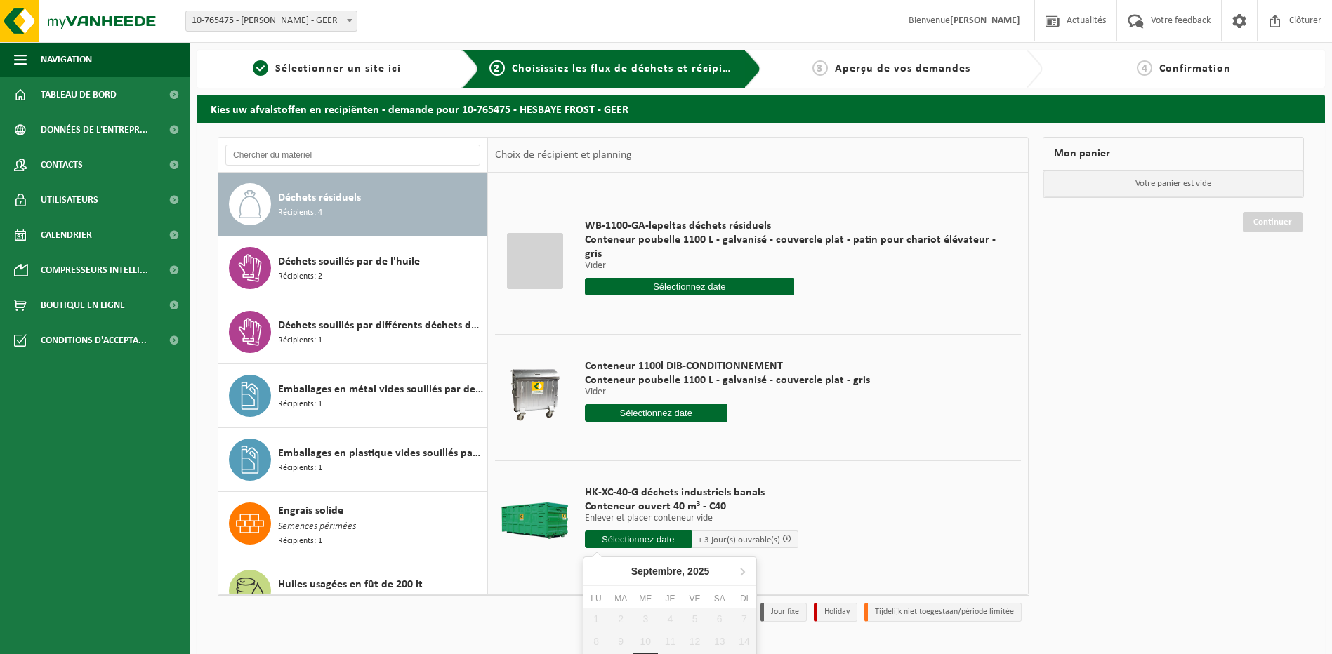
click at [630, 536] on input "text" at bounding box center [638, 540] width 107 height 18
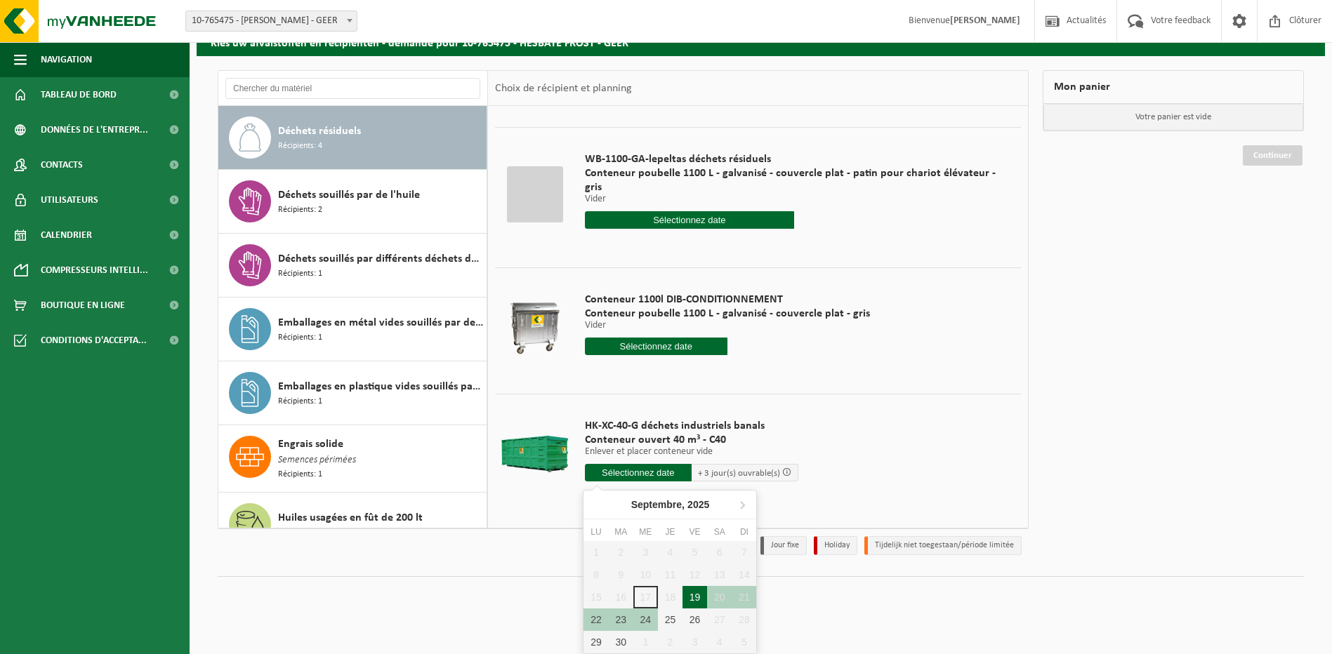
click at [692, 599] on div "19" at bounding box center [694, 597] width 25 height 22
type input "à partir de 2025-09-19"
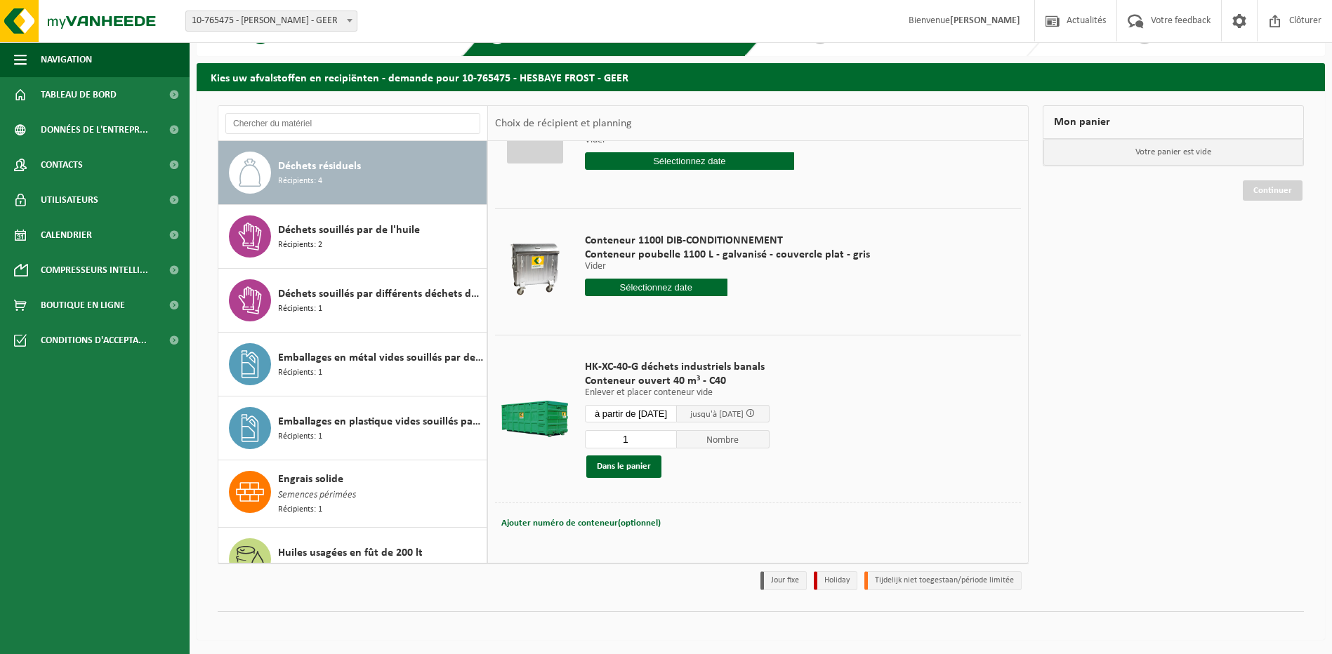
scroll to position [208, 0]
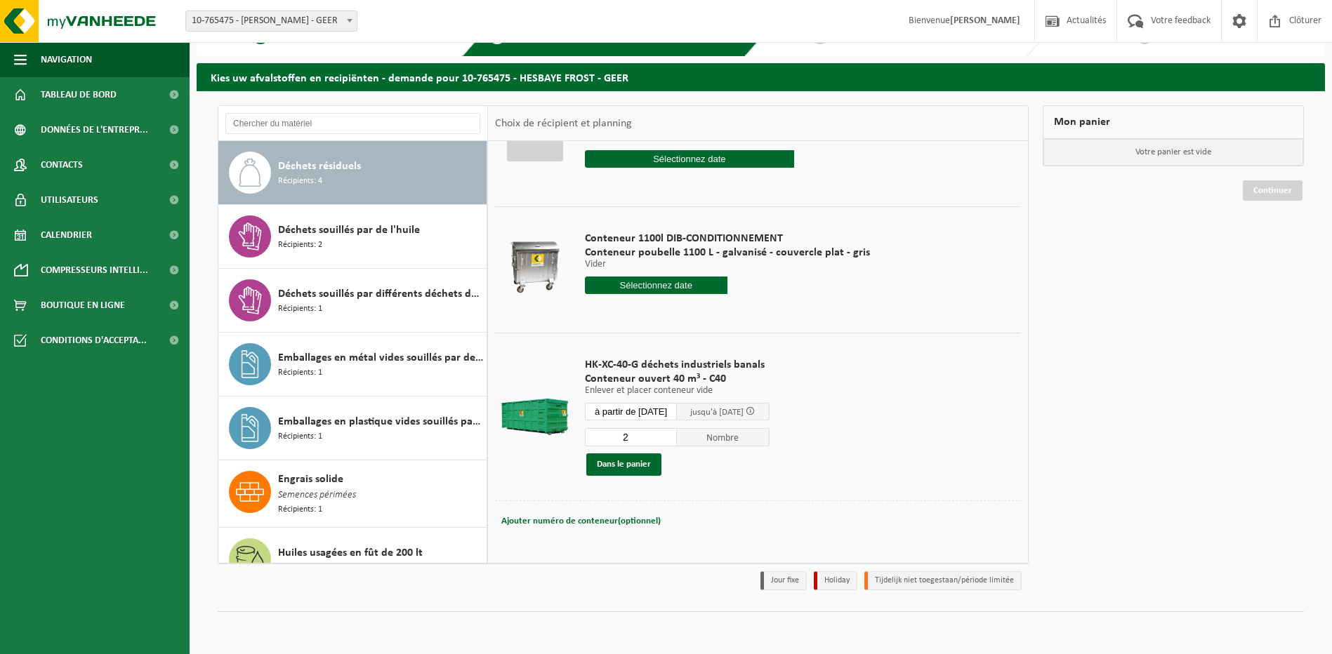
type input "2"
click at [672, 435] on input "2" at bounding box center [631, 437] width 93 height 18
click at [646, 466] on button "Dans le panier" at bounding box center [623, 464] width 75 height 22
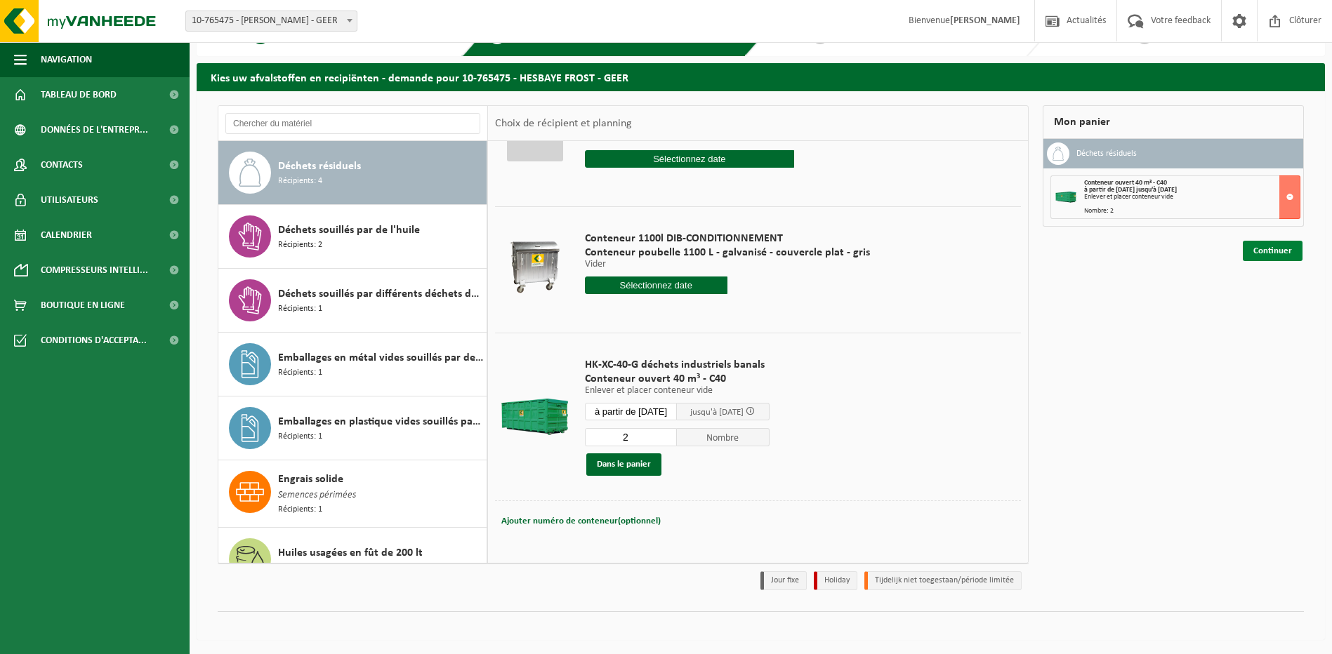
click at [1273, 253] on link "Continuer" at bounding box center [1272, 251] width 60 height 20
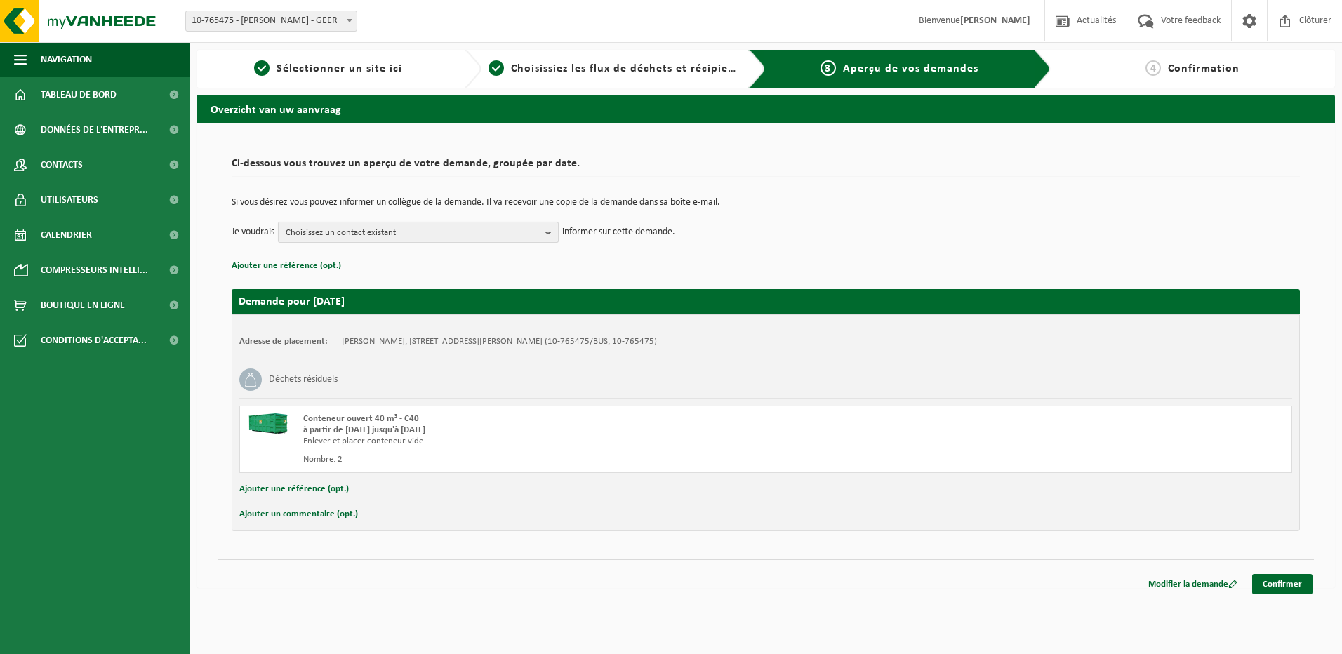
click at [549, 233] on b "button" at bounding box center [551, 233] width 13 height 20
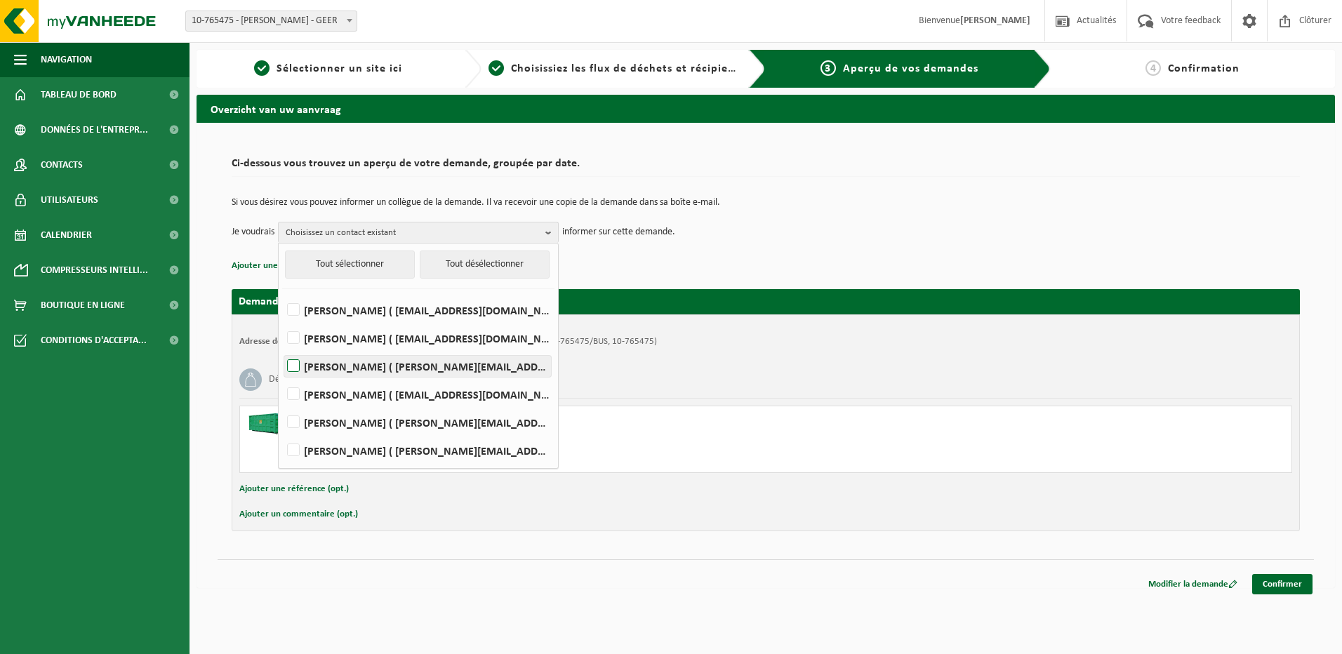
click at [388, 369] on label "Jean Paul De Backer ( jean-paul.debacker@hesbayefrost.be )" at bounding box center [417, 366] width 267 height 21
click at [282, 349] on input "Jean Paul De Backer ( jean-paul.debacker@hesbayefrost.be )" at bounding box center [281, 348] width 1 height 1
checkbox input "true"
click at [372, 267] on button "Tout sélectionner" at bounding box center [350, 265] width 130 height 28
checkbox input "true"
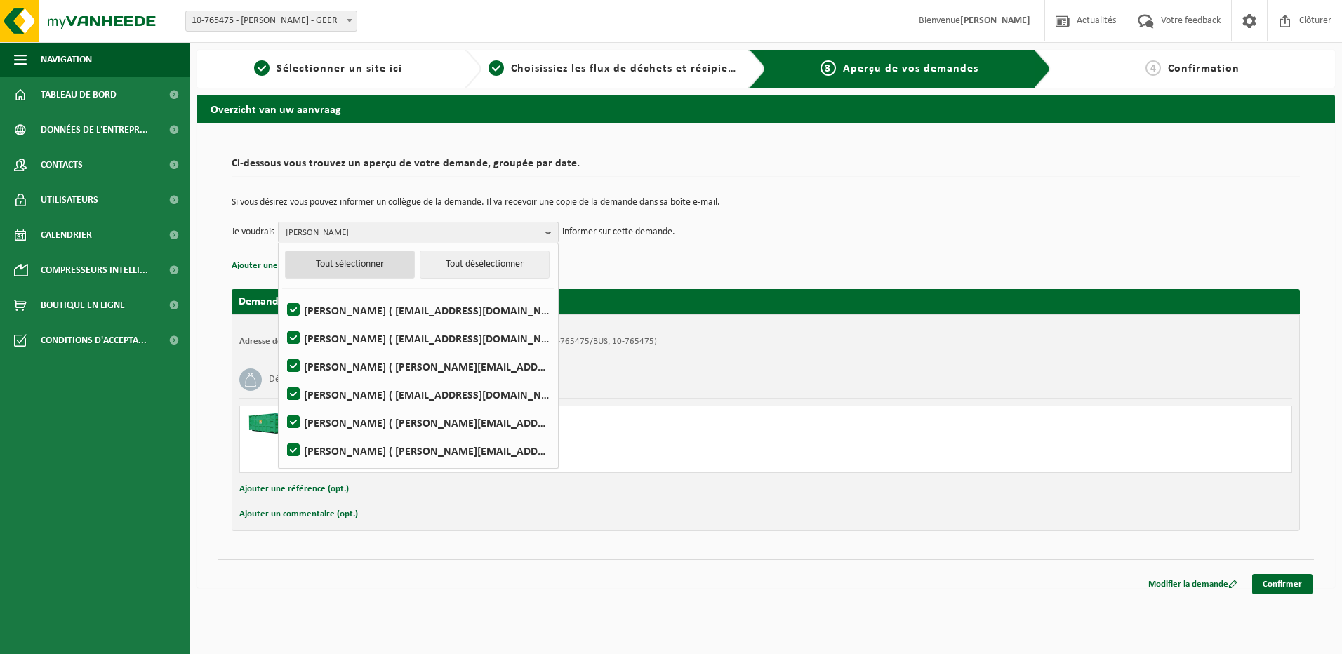
checkbox input "true"
click at [374, 257] on button "Tout sélectionner" at bounding box center [350, 265] width 130 height 28
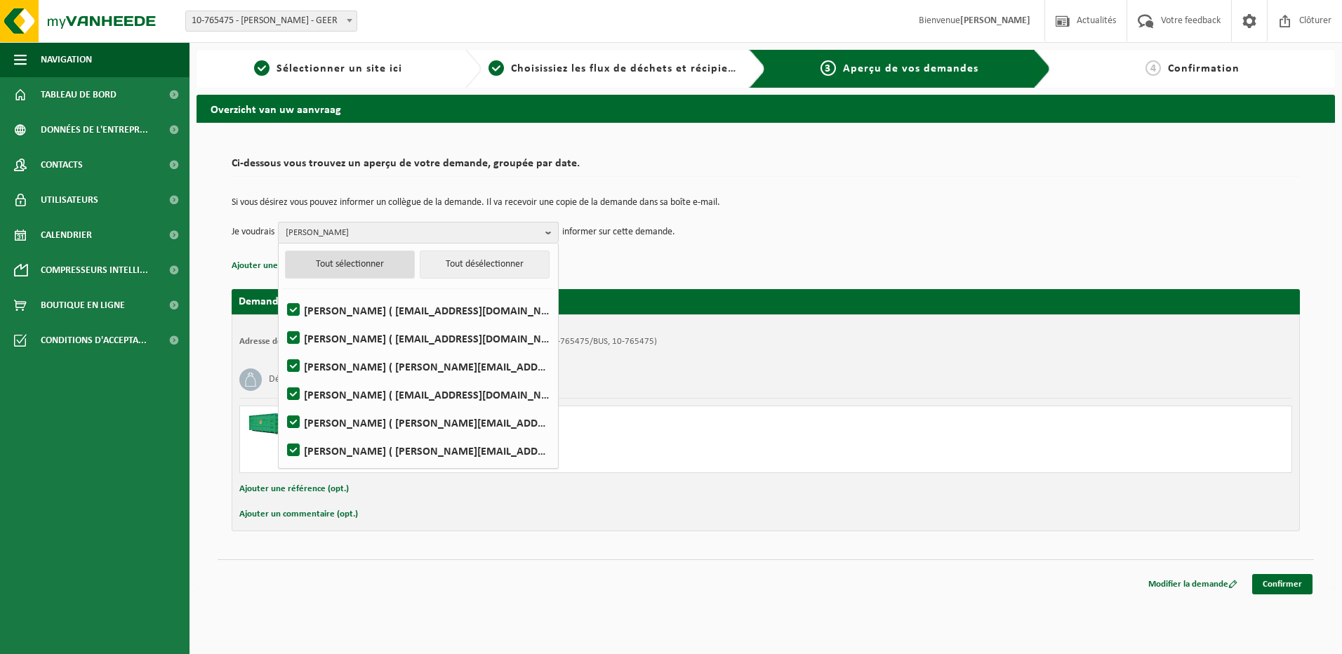
click at [376, 260] on button "Tout sélectionner" at bounding box center [350, 265] width 130 height 28
click at [464, 265] on button "Tout désélectionner" at bounding box center [485, 265] width 130 height 28
checkbox input "false"
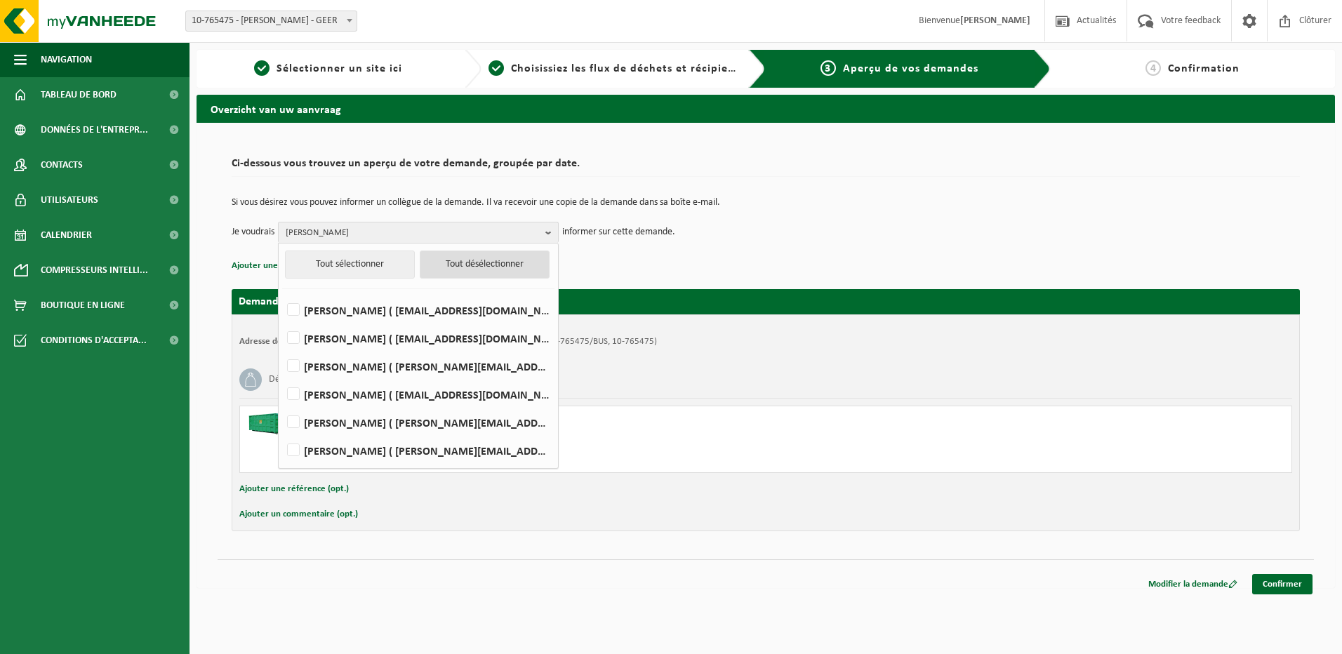
checkbox input "false"
click at [333, 369] on label "Jean Paul De Backer ( jean-paul.debacker@hesbayefrost.be )" at bounding box center [417, 366] width 267 height 21
click at [282, 349] on input "Jean Paul De Backer ( jean-paul.debacker@hesbayefrost.be )" at bounding box center [281, 348] width 1 height 1
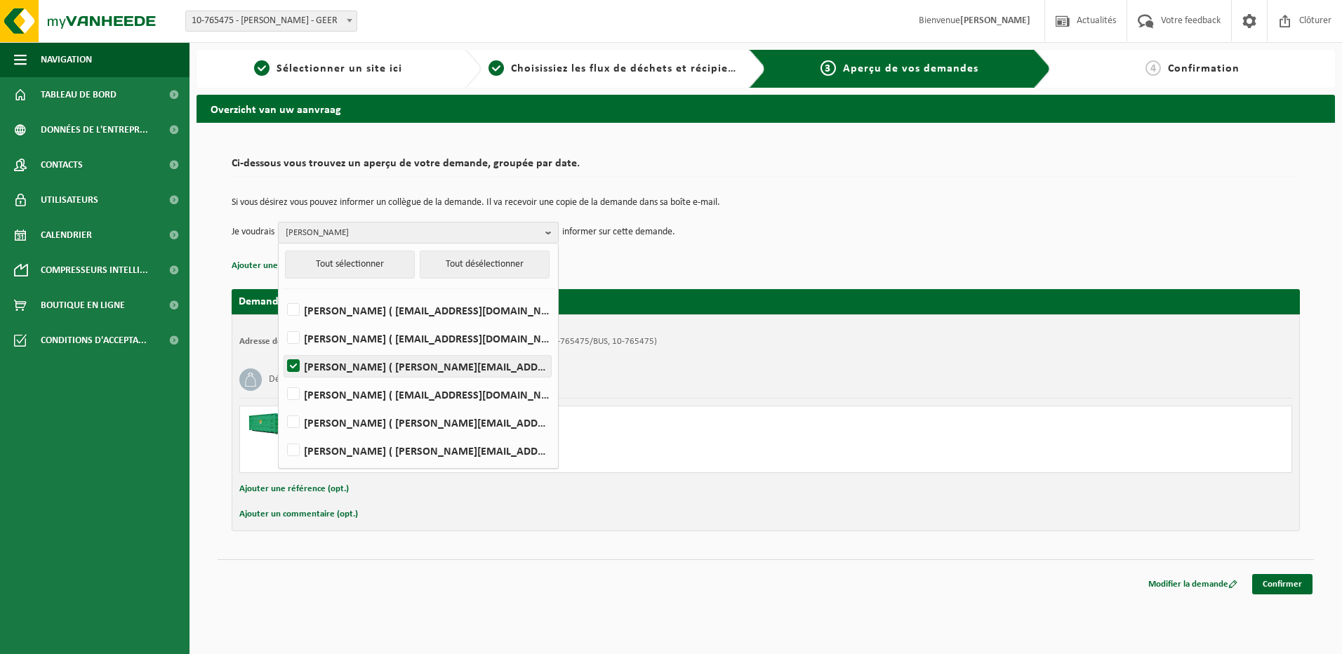
click at [333, 369] on label "Jean Paul De Backer ( jean-paul.debacker@hesbayefrost.be )" at bounding box center [417, 366] width 267 height 21
click at [282, 349] on input "Jean Paul De Backer ( jean-paul.debacker@hesbayefrost.be )" at bounding box center [281, 348] width 1 height 1
click at [333, 369] on label "Jean Paul De Backer ( jean-paul.debacker@hesbayefrost.be )" at bounding box center [417, 366] width 267 height 21
click at [282, 349] on input "Jean Paul De Backer ( jean-paul.debacker@hesbayefrost.be )" at bounding box center [281, 348] width 1 height 1
checkbox input "true"
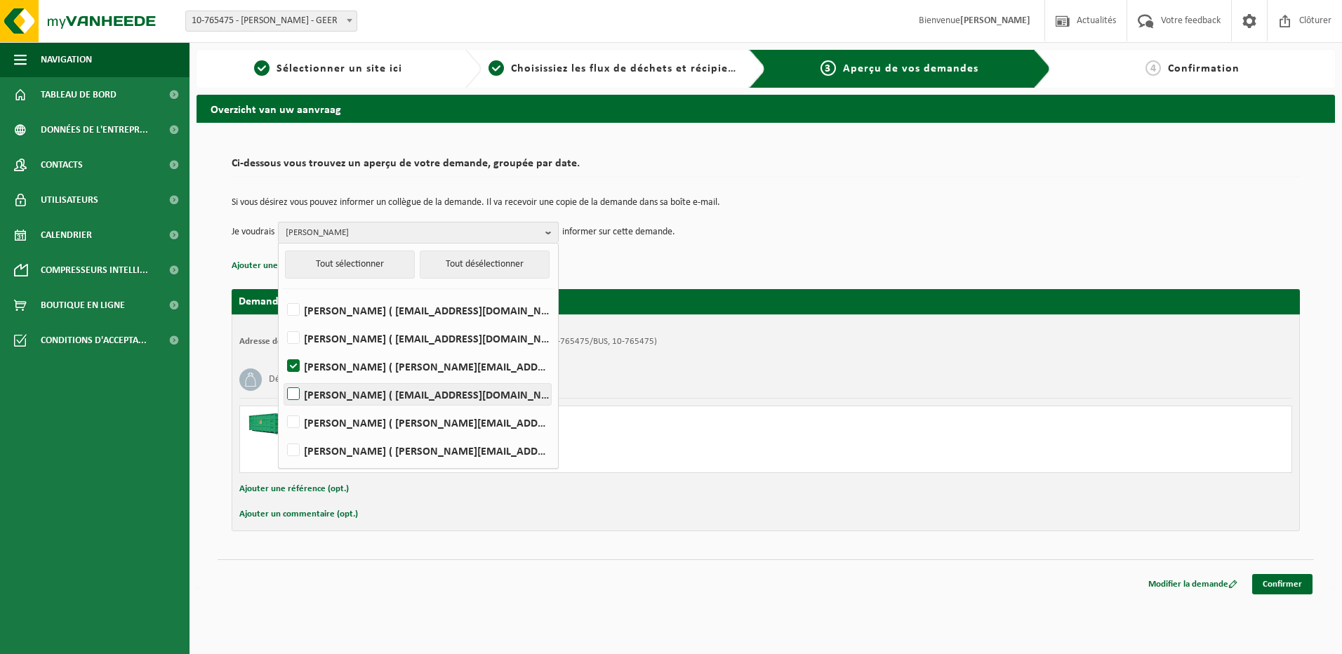
click at [296, 394] on label "Marc Dodion ( marc.dodion@hesbayefrost.be )" at bounding box center [417, 394] width 267 height 21
click at [282, 377] on input "Marc Dodion ( marc.dodion@hesbayefrost.be )" at bounding box center [281, 376] width 1 height 1
checkbox input "true"
click at [301, 308] on label "YANNICK ALAERTS ( alaertsyannick@gmail.com )" at bounding box center [417, 310] width 267 height 21
click at [282, 293] on input "YANNICK ALAERTS ( alaertsyannick@gmail.com )" at bounding box center [281, 292] width 1 height 1
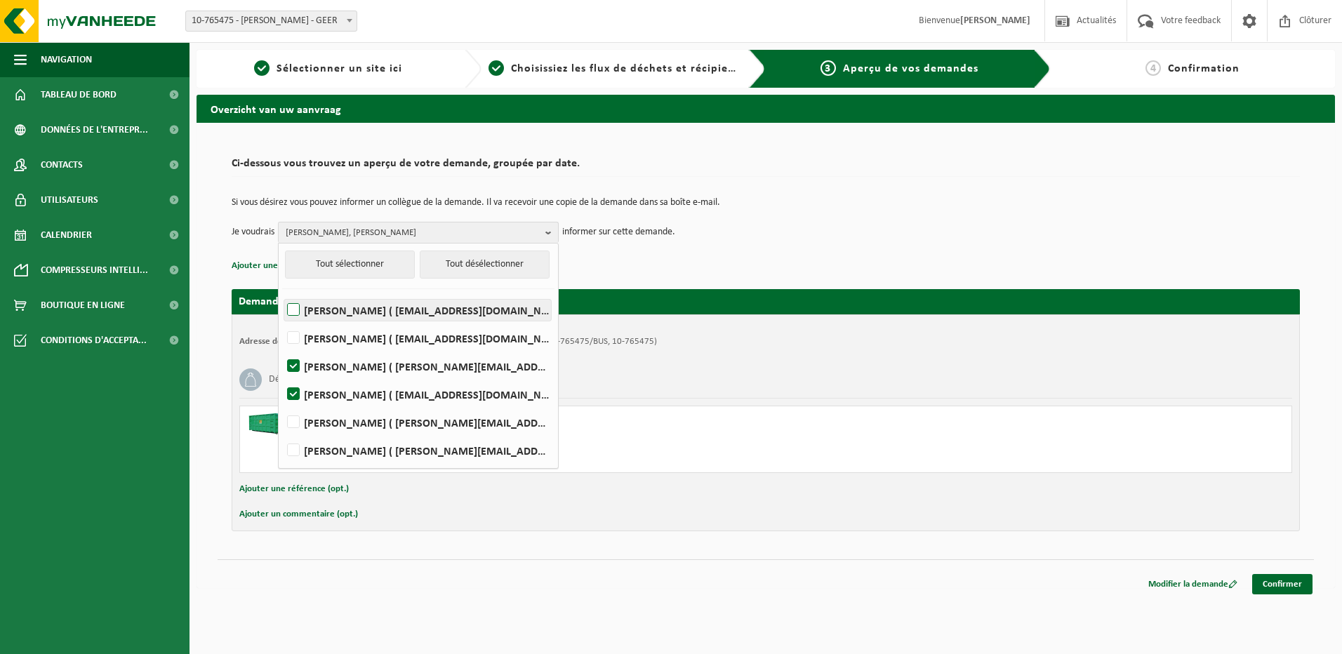
checkbox input "true"
click at [1273, 580] on link "Confirmer" at bounding box center [1282, 584] width 60 height 20
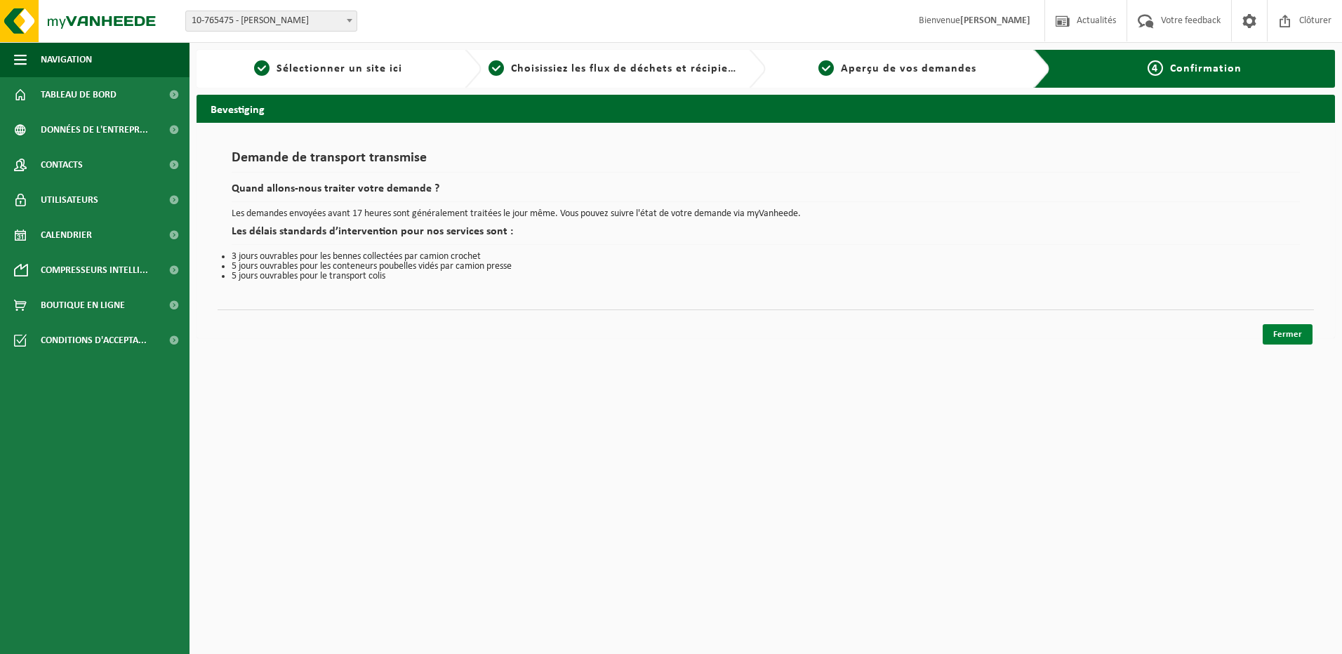
click at [1289, 333] on link "Fermer" at bounding box center [1288, 334] width 50 height 20
